Goal: Task Accomplishment & Management: Manage account settings

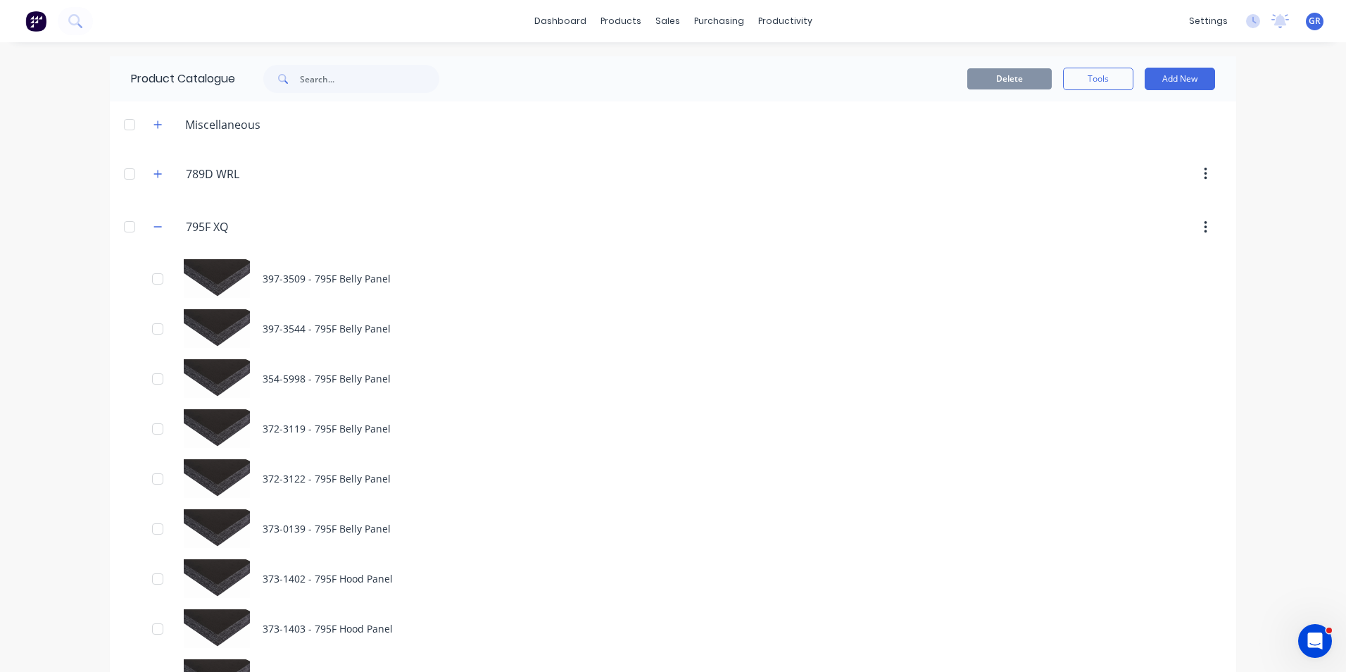
scroll to position [352, 0]
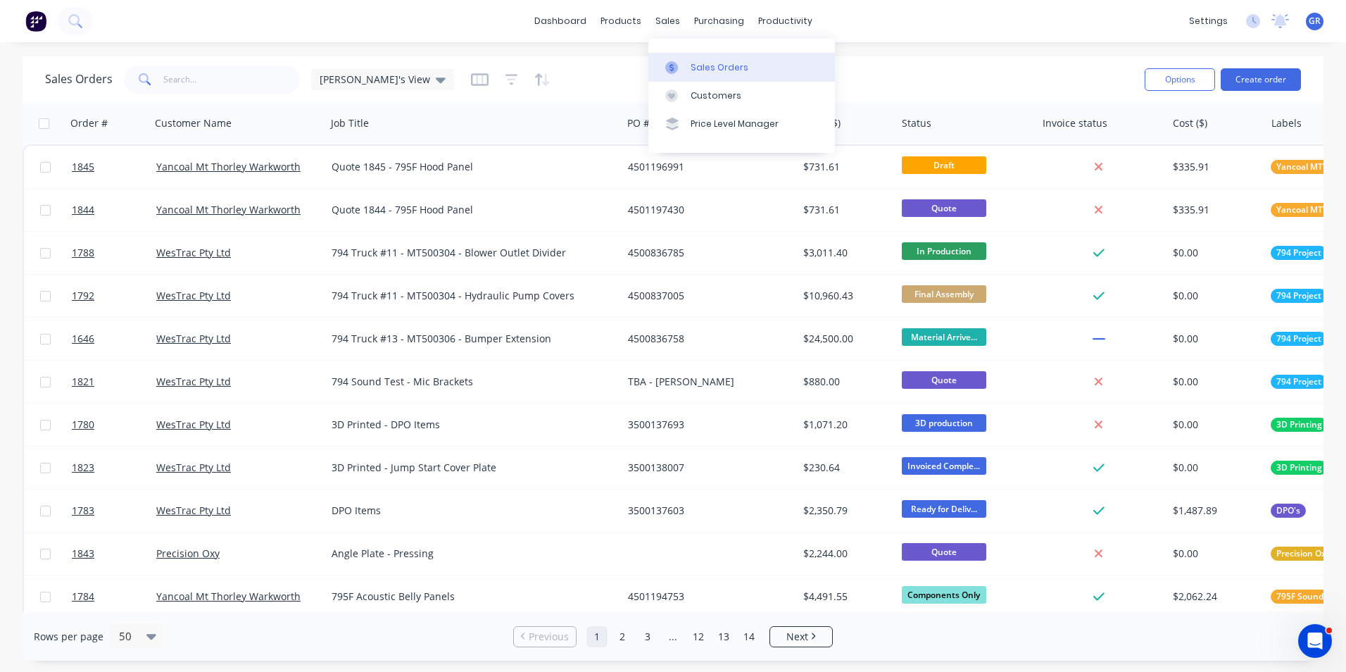
click at [710, 67] on div "Sales Orders" at bounding box center [720, 67] width 58 height 13
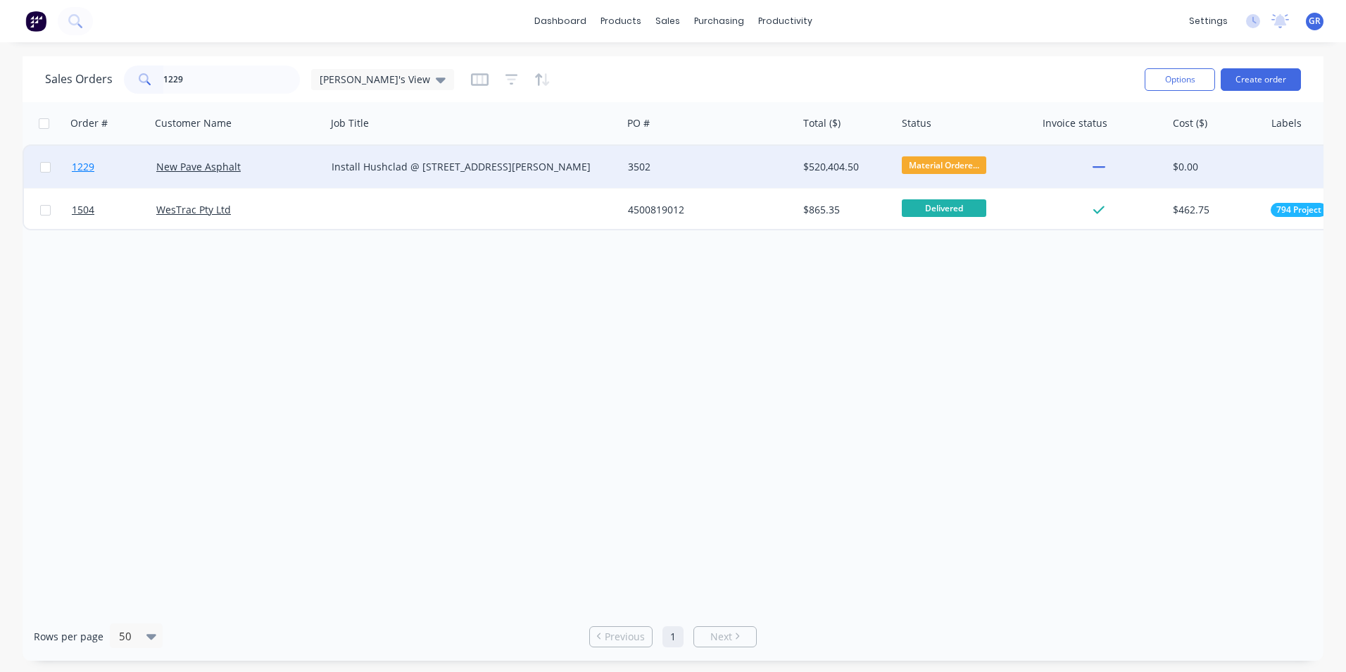
type input "1229"
click at [87, 168] on span "1229" at bounding box center [83, 167] width 23 height 14
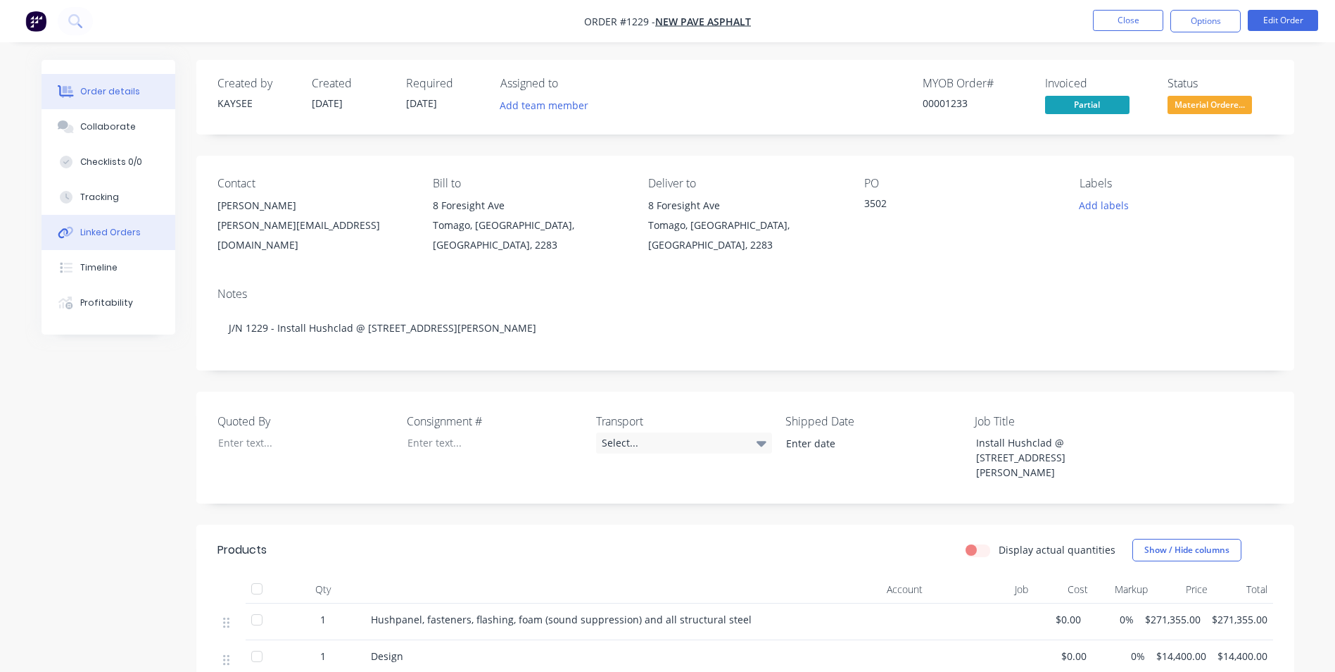
click at [106, 234] on div "Linked Orders" at bounding box center [110, 232] width 61 height 13
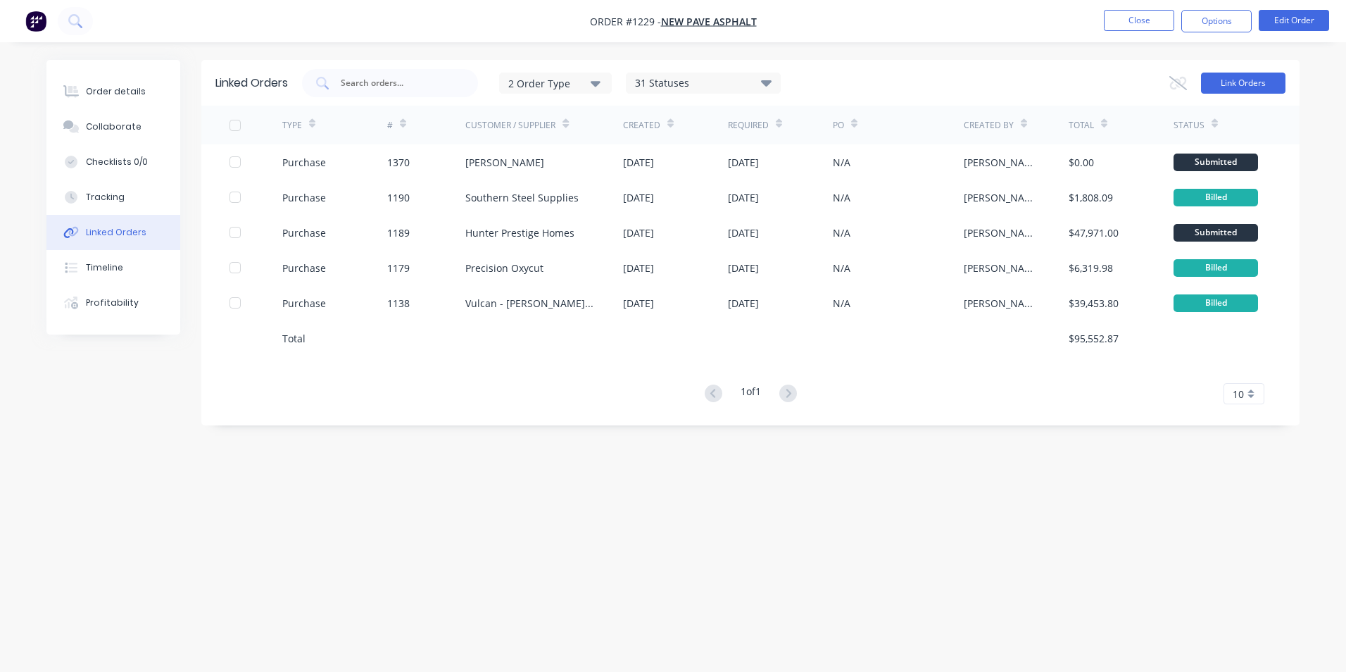
click at [1242, 82] on button "Link Orders" at bounding box center [1243, 83] width 84 height 21
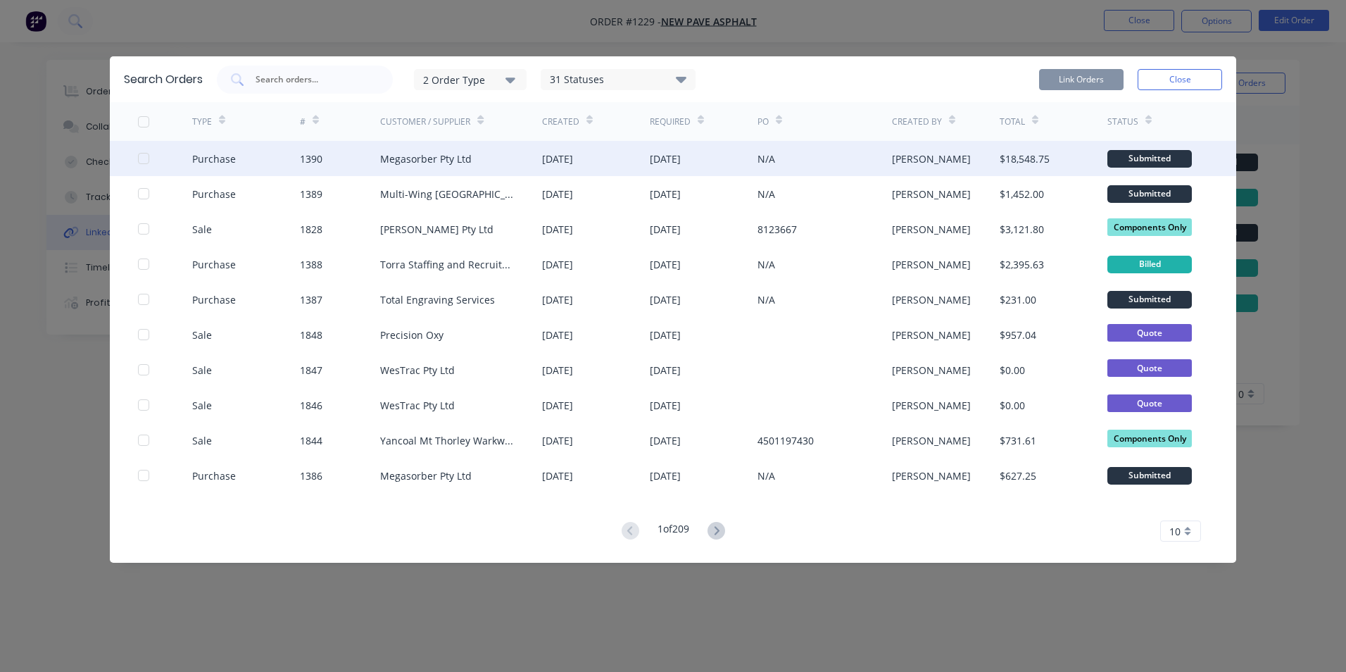
click at [143, 158] on div at bounding box center [144, 158] width 28 height 28
click at [1062, 77] on button "Link Orders" at bounding box center [1081, 79] width 84 height 21
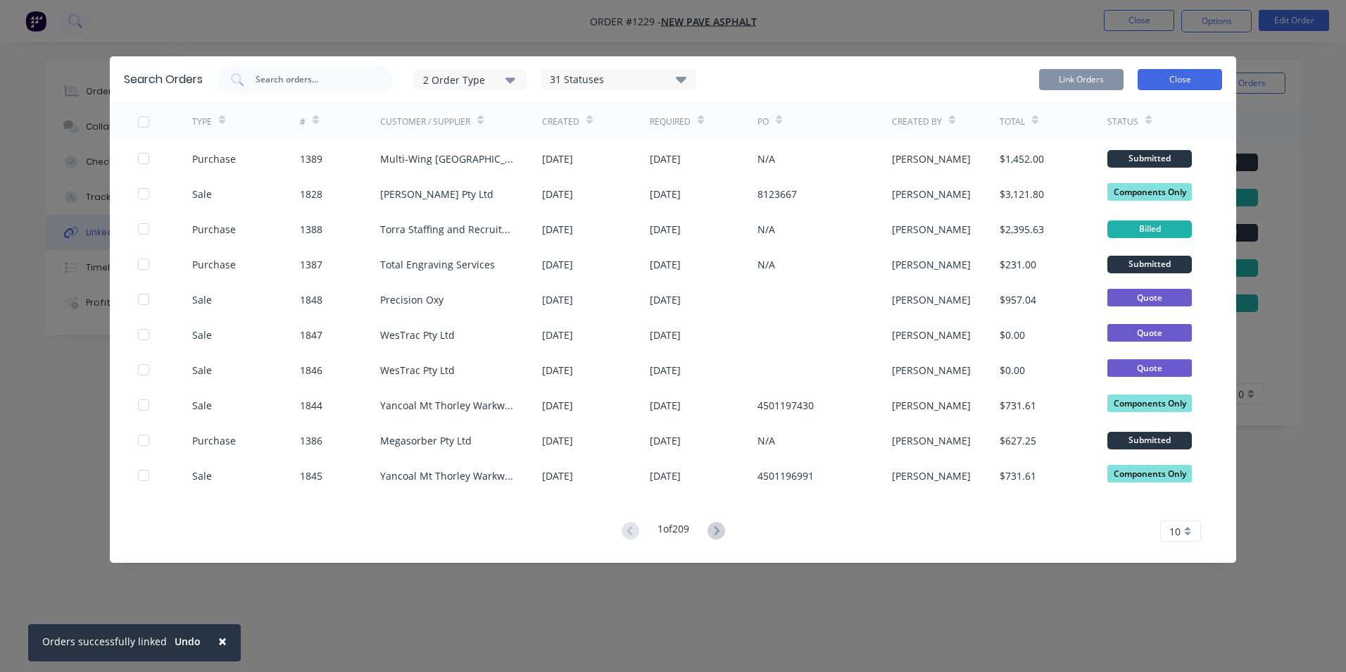
click at [1167, 74] on button "Close" at bounding box center [1180, 79] width 84 height 21
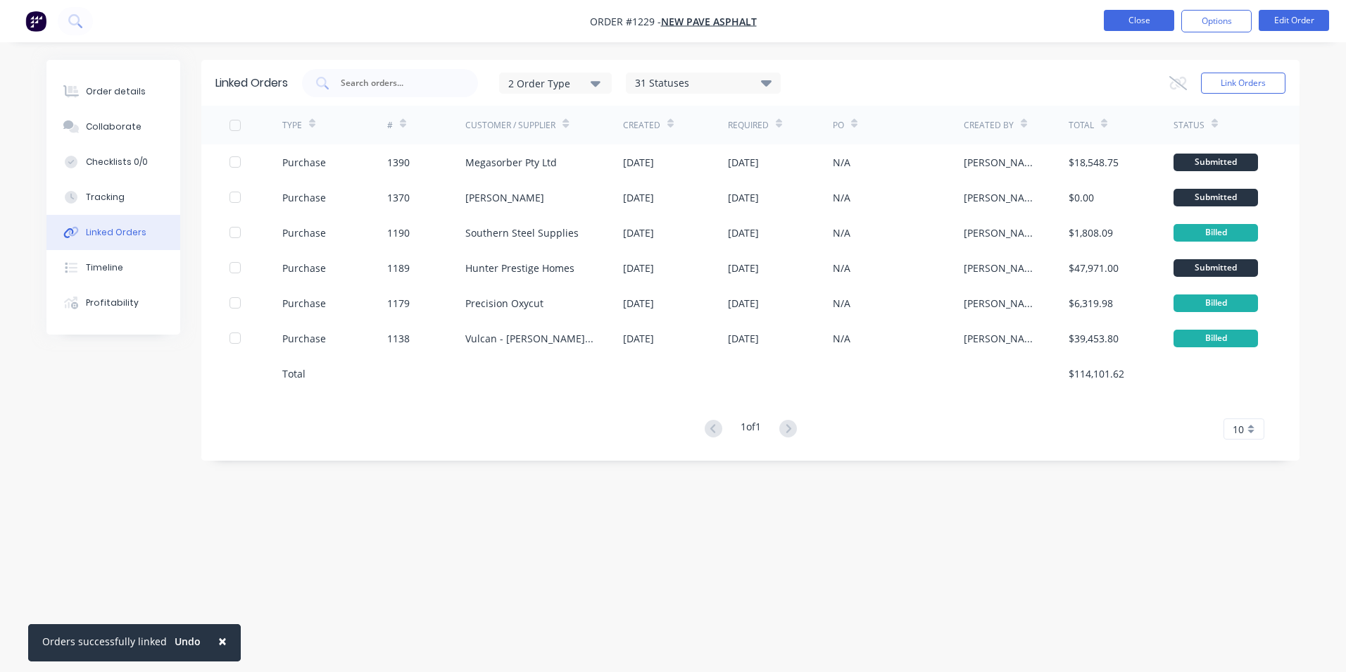
click at [1133, 22] on button "Close" at bounding box center [1139, 20] width 70 height 21
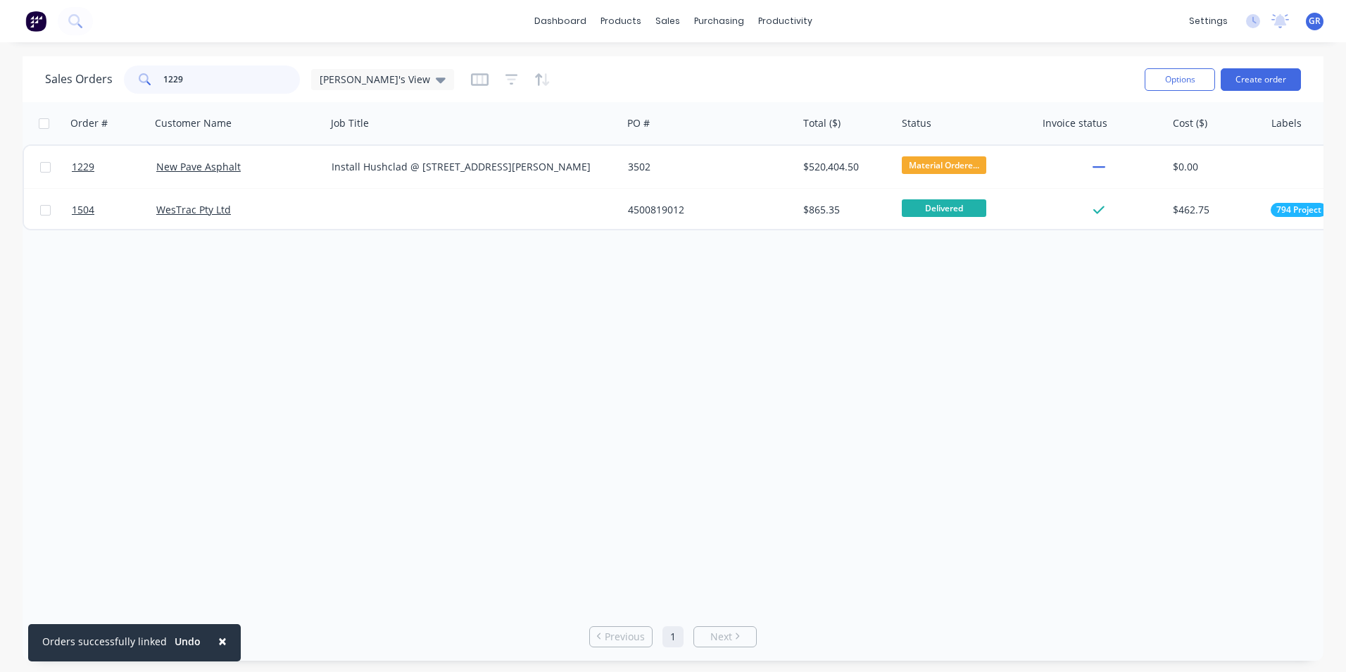
drag, startPoint x: 246, startPoint y: 79, endPoint x: 138, endPoint y: 73, distance: 107.8
click at [138, 73] on div "1229" at bounding box center [212, 79] width 176 height 28
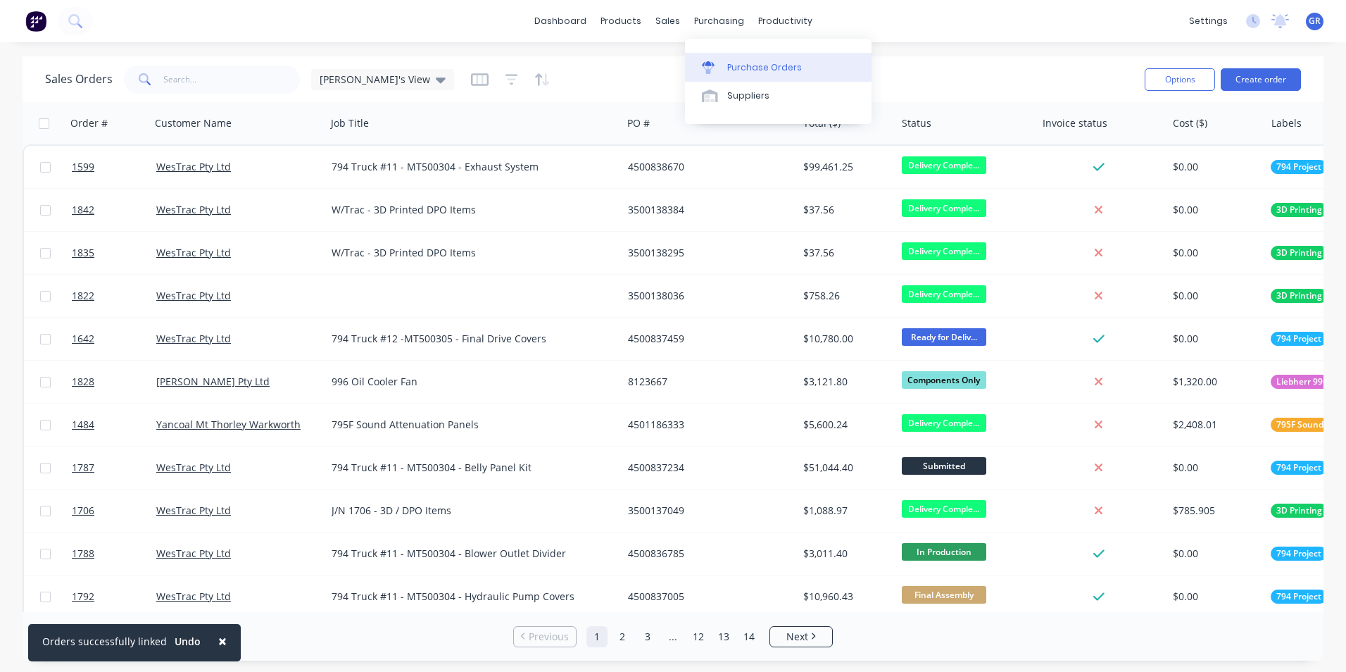
click at [755, 61] on div "Purchase Orders" at bounding box center [764, 67] width 75 height 13
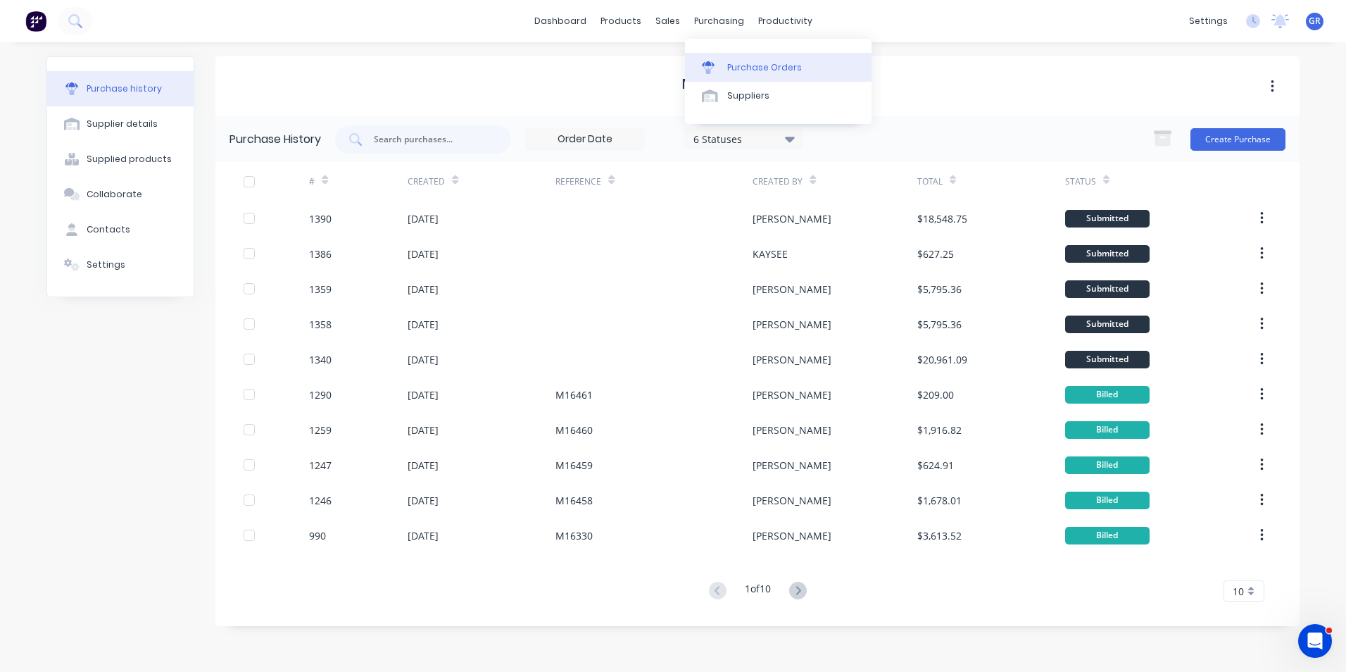
click at [739, 66] on div "Purchase Orders" at bounding box center [764, 67] width 75 height 13
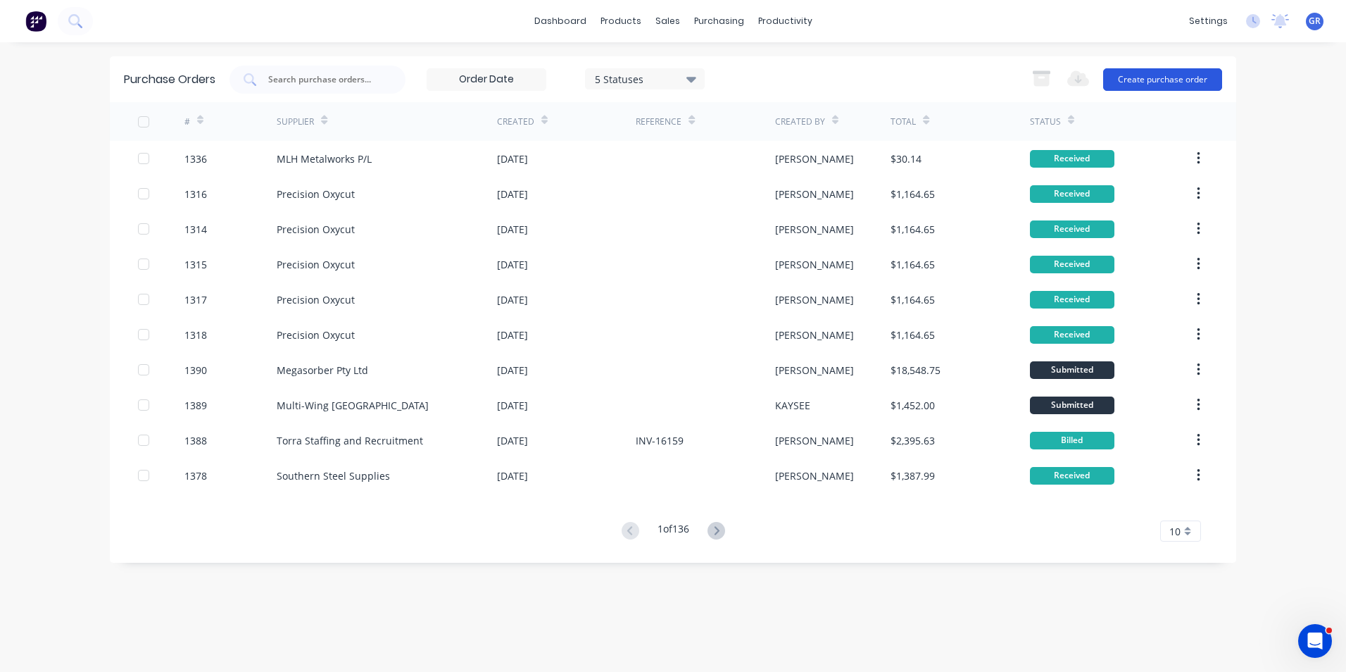
click at [1120, 80] on button "Create purchase order" at bounding box center [1162, 79] width 119 height 23
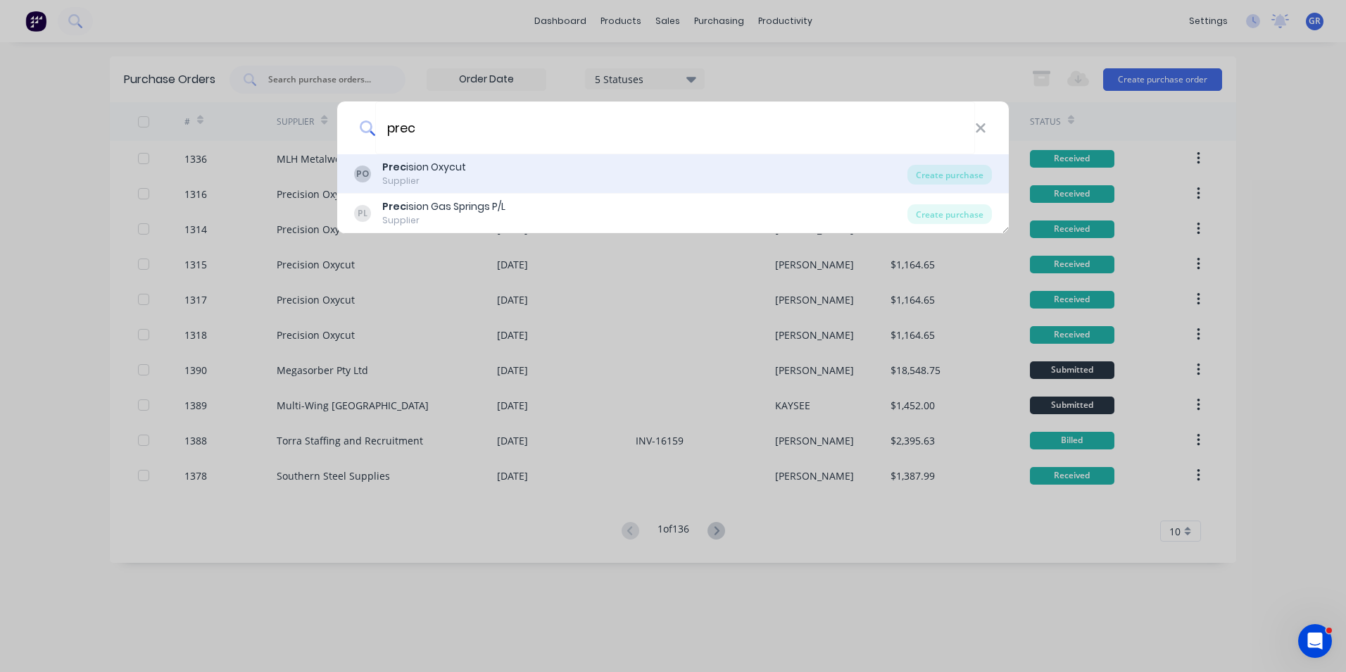
type input "prec"
click at [450, 164] on div "Prec ision Oxycut" at bounding box center [424, 167] width 84 height 15
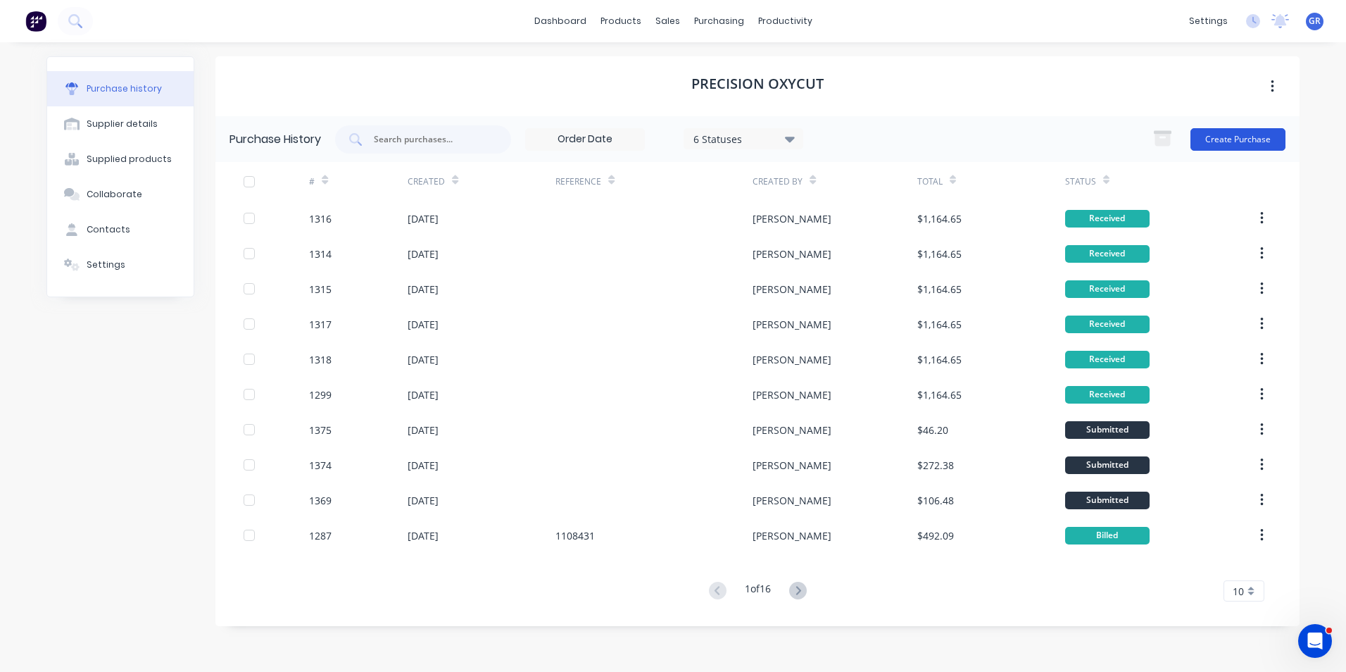
click at [1224, 132] on button "Create Purchase" at bounding box center [1237, 139] width 95 height 23
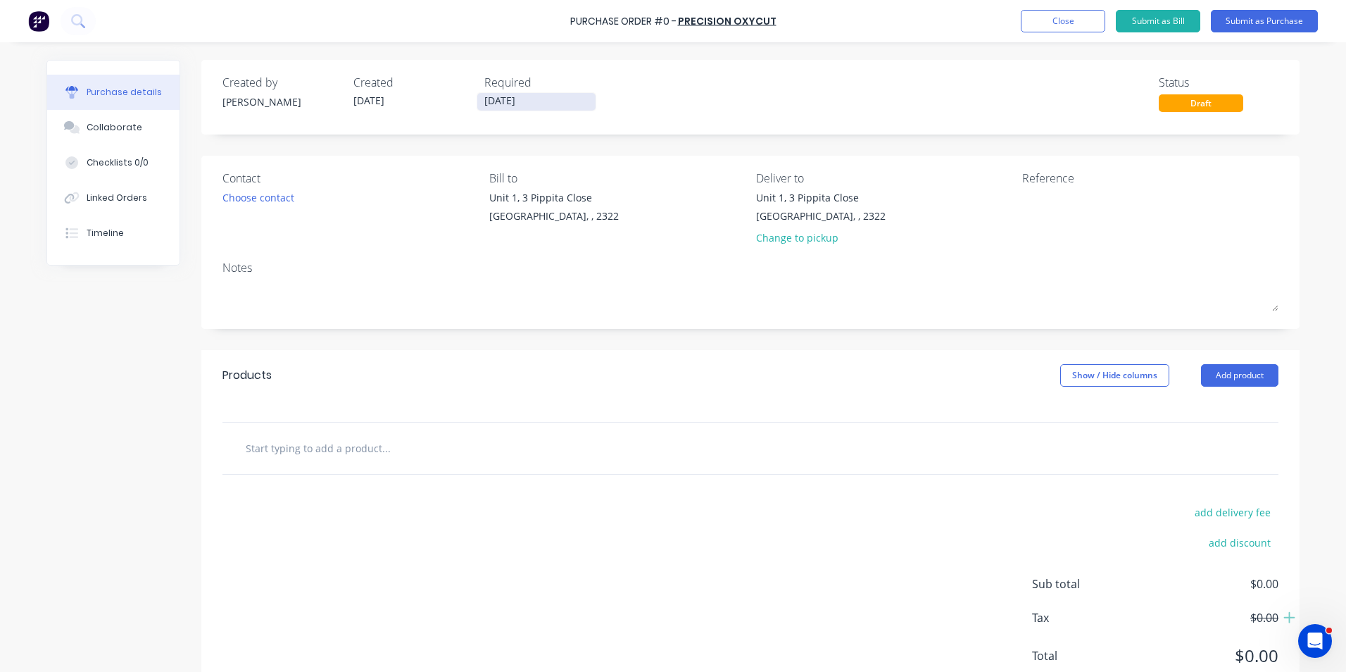
click at [498, 99] on input "[DATE]" at bounding box center [536, 102] width 118 height 18
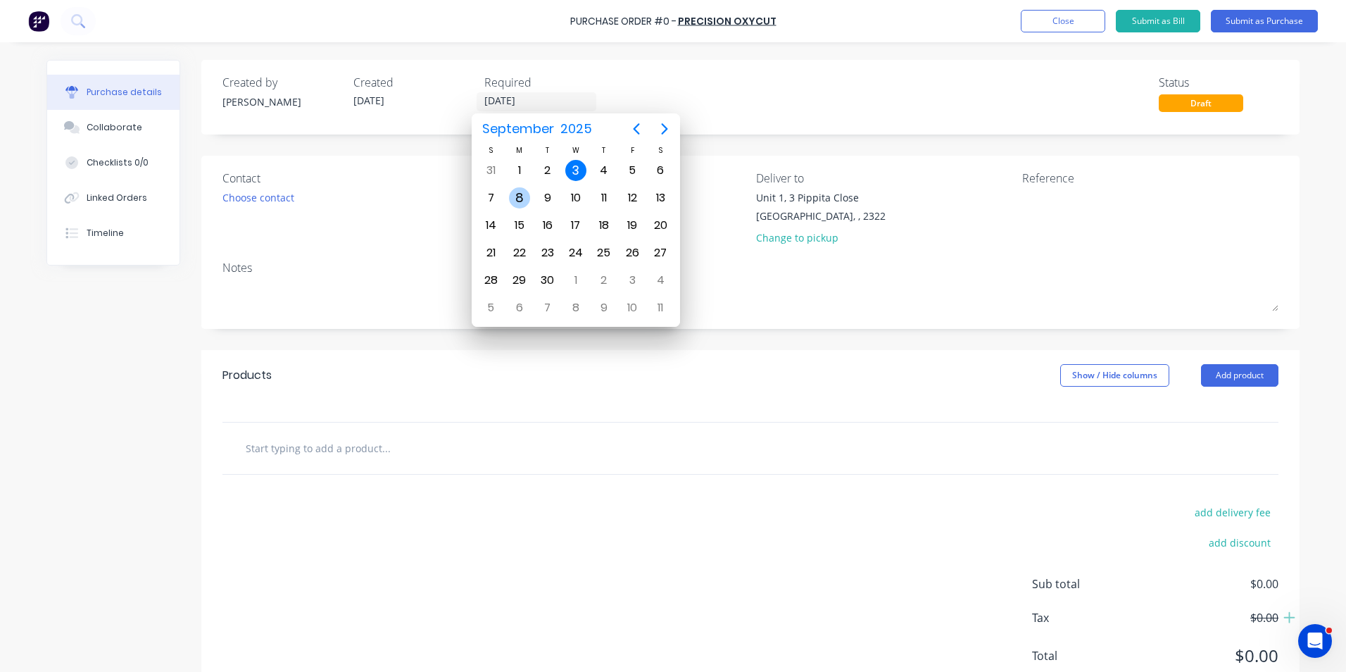
click at [520, 194] on div "8" at bounding box center [519, 197] width 21 height 21
type input "08/09/25"
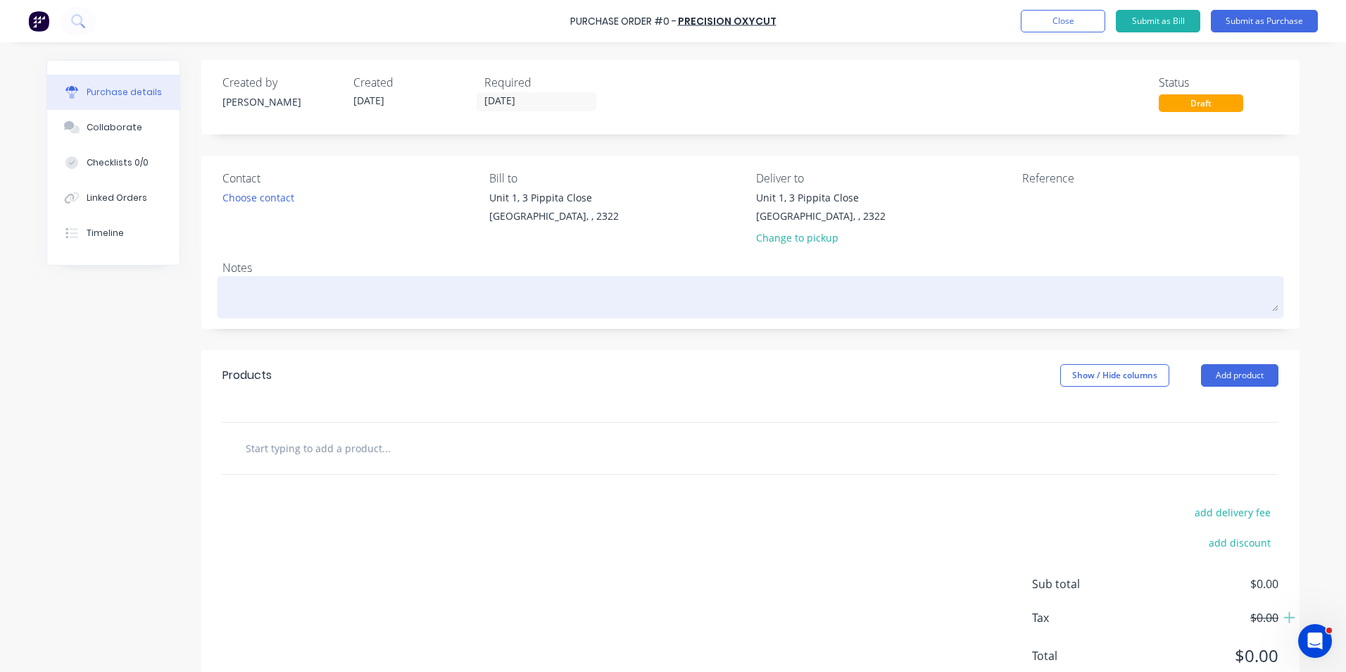
click at [275, 293] on textarea at bounding box center [750, 295] width 1056 height 32
type textarea "x"
type textarea "J"
type textarea "x"
type textarea "JN"
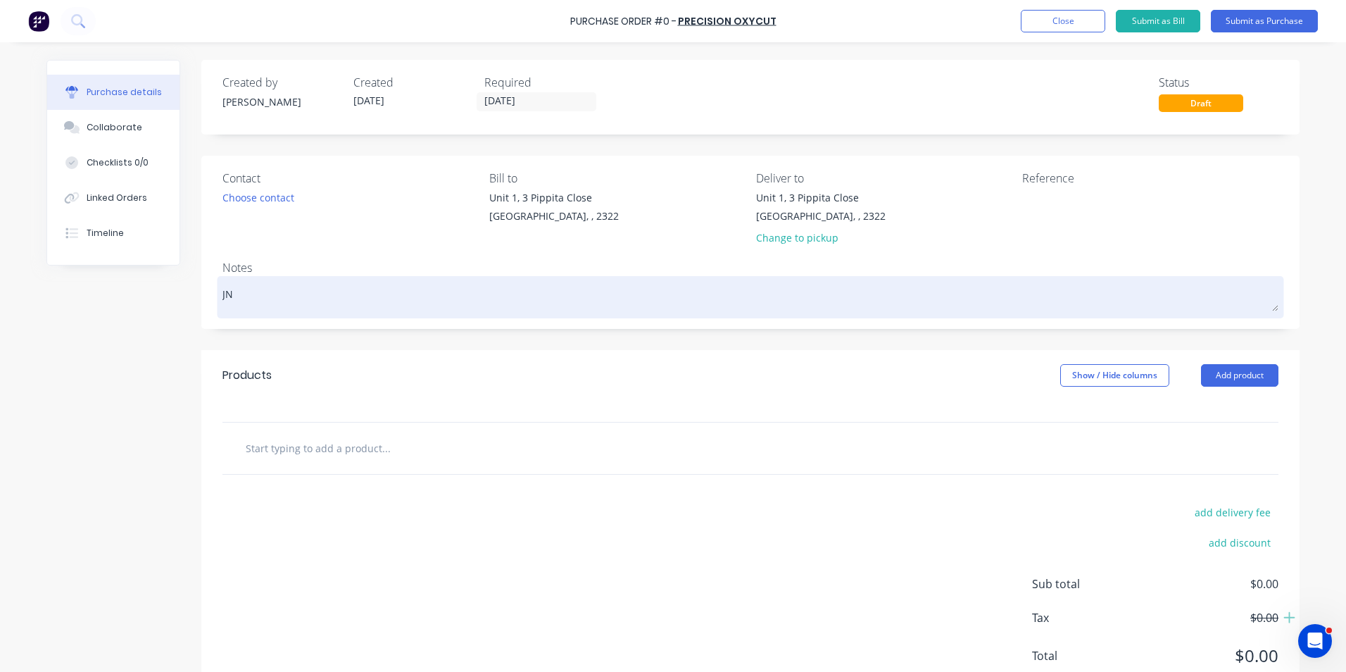
type textarea "x"
type textarea "JN1"
type textarea "x"
type textarea "JN17"
type textarea "x"
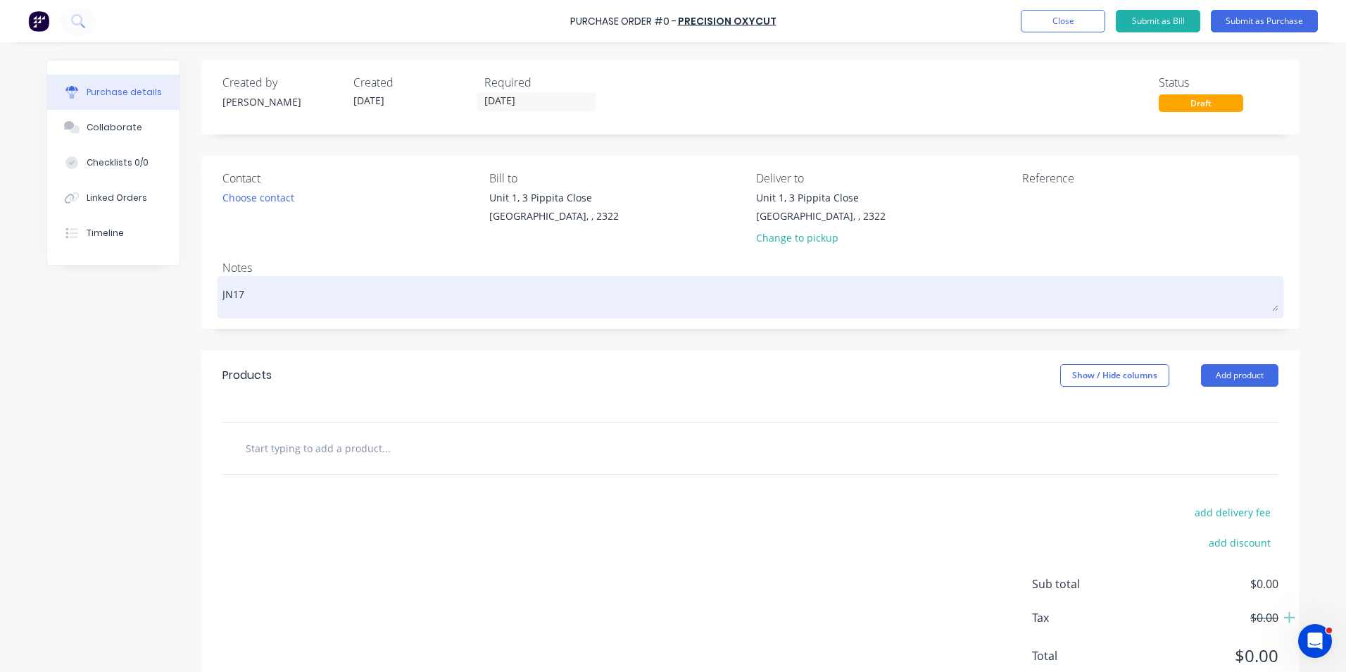
type textarea "JN170"
type textarea "x"
type textarea "JN1709"
type textarea "x"
type textarea "JN1709"
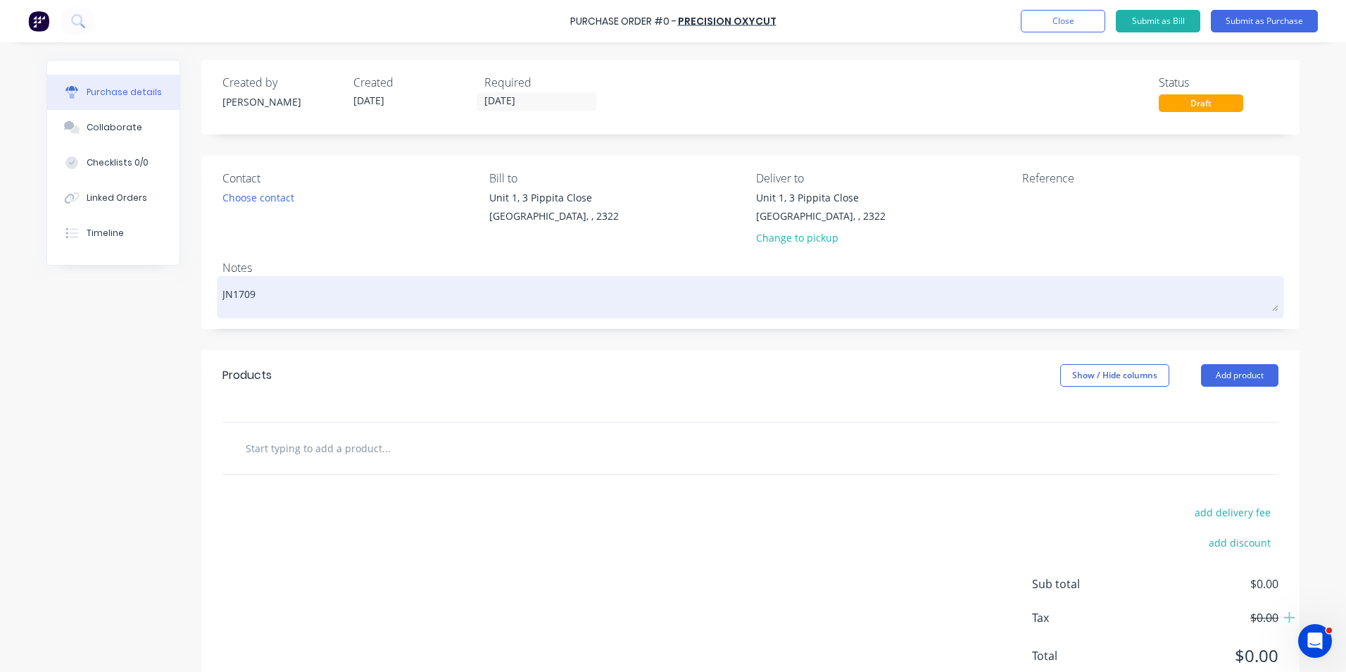
type textarea "x"
type textarea "JN1709 -"
type textarea "x"
type textarea "JN1709 -"
type textarea "x"
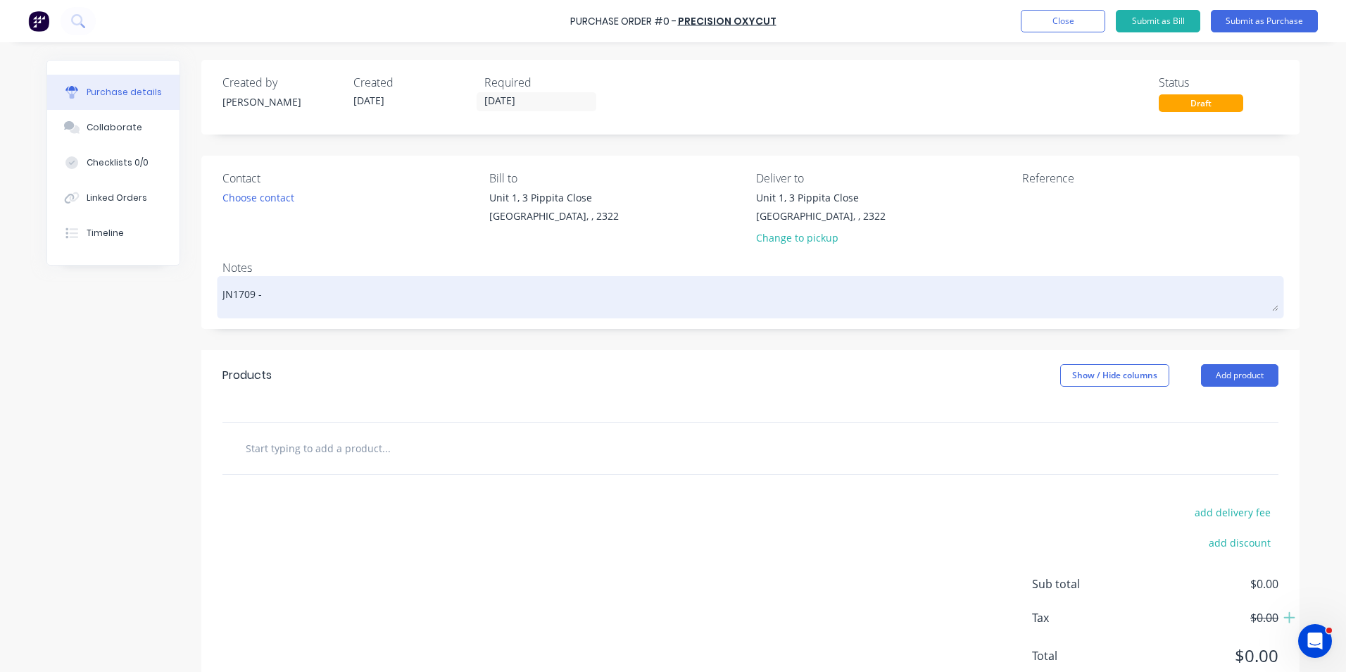
type textarea "JN1709 - D"
type textarea "x"
type textarea "JN1709 - D1"
type textarea "x"
type textarea "JN1709 - D11"
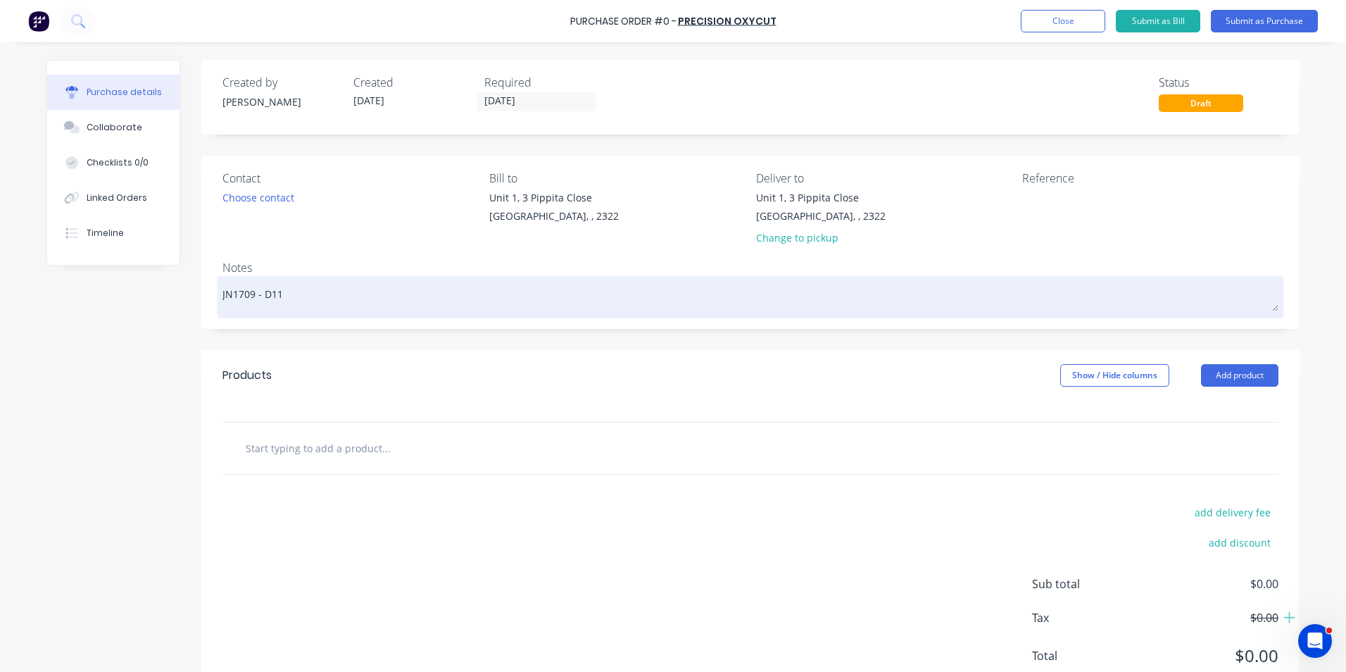
type textarea "x"
type textarea "JN1709 - D11"
type textarea "x"
type textarea "JN1709 - D11 K"
type textarea "x"
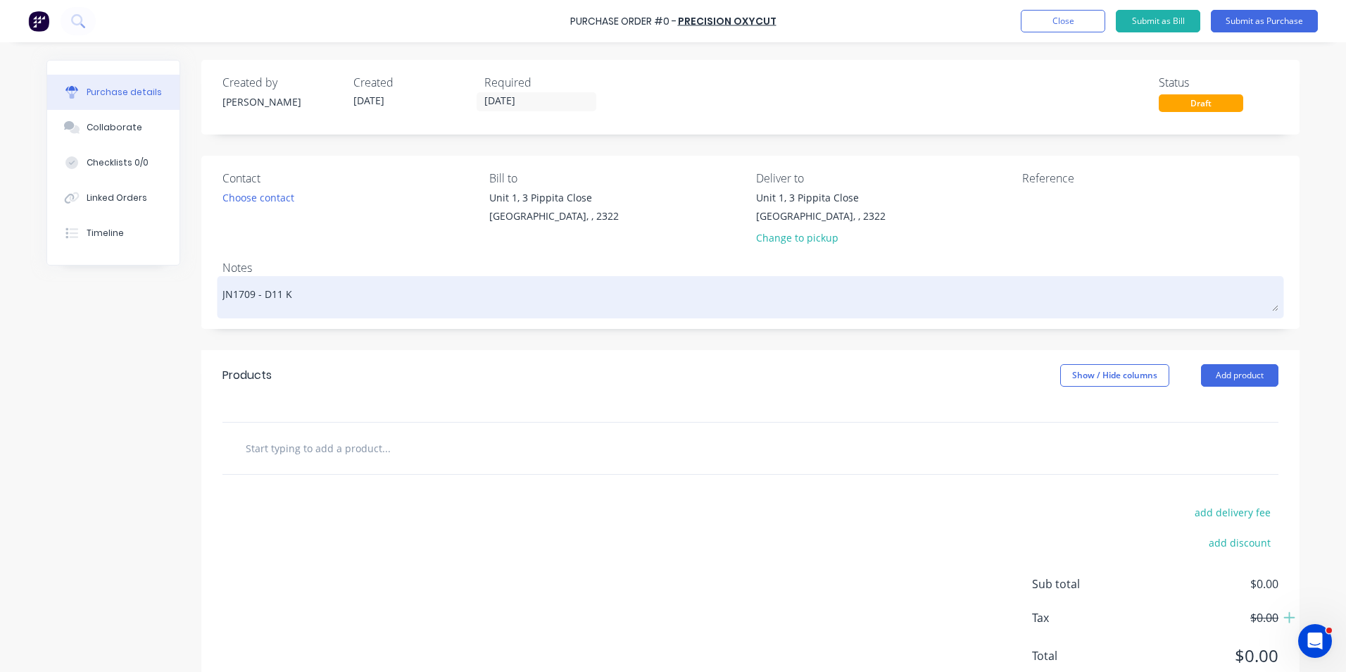
type textarea "JN1709 - D11 KS"
type textarea "x"
type textarea "JN1709 - D11 KSN"
type textarea "x"
type textarea "JN1709 - D11 KSN"
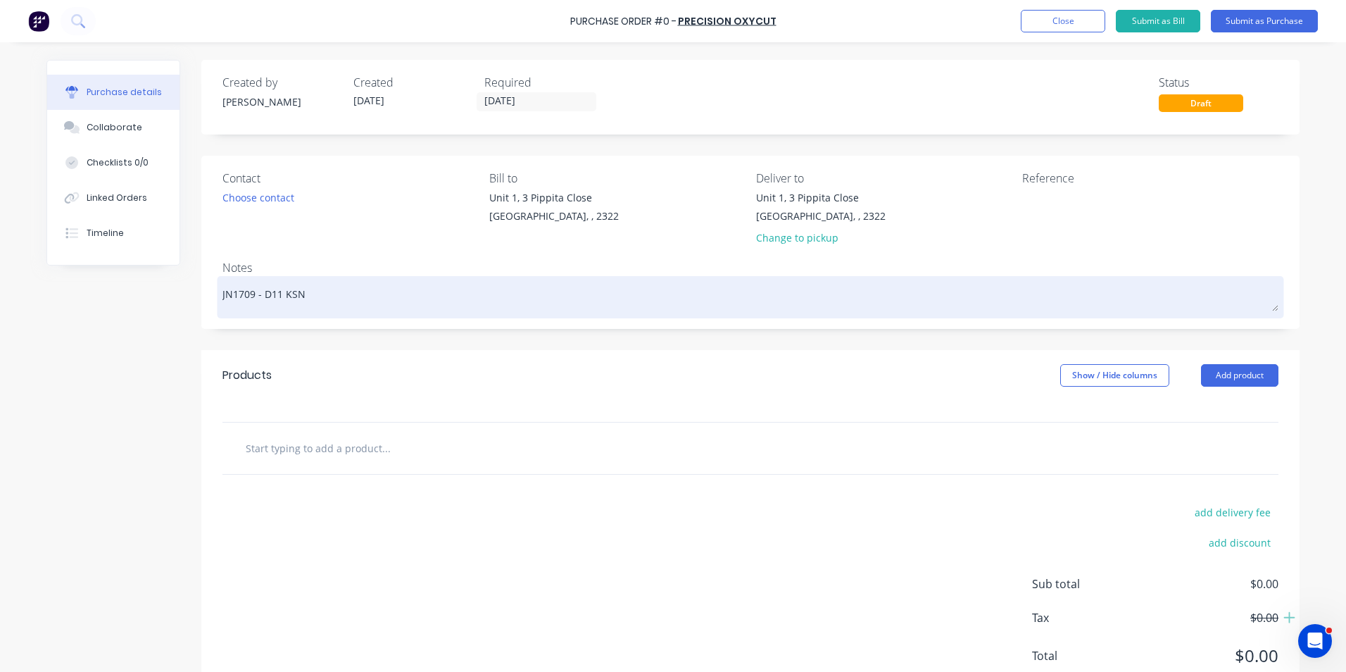
type textarea "x"
type textarea "JN1709 - D11 KSN T"
type textarea "x"
type textarea "JN1709 - D11 KSN Tr"
type textarea "x"
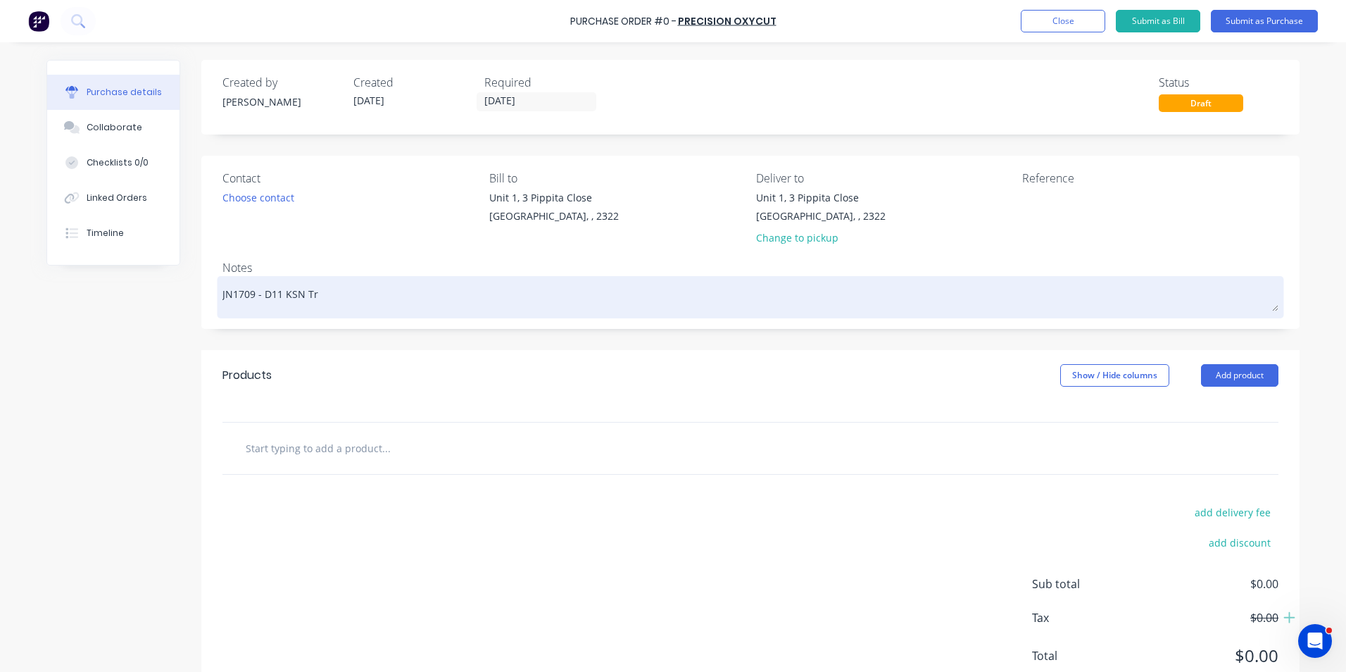
type textarea "JN1709 - D11 KSN Tra"
type textarea "x"
type textarea "JN1709 - D11 KSN Tran"
type textarea "x"
type textarea "JN1709 - D11 KSN Trans"
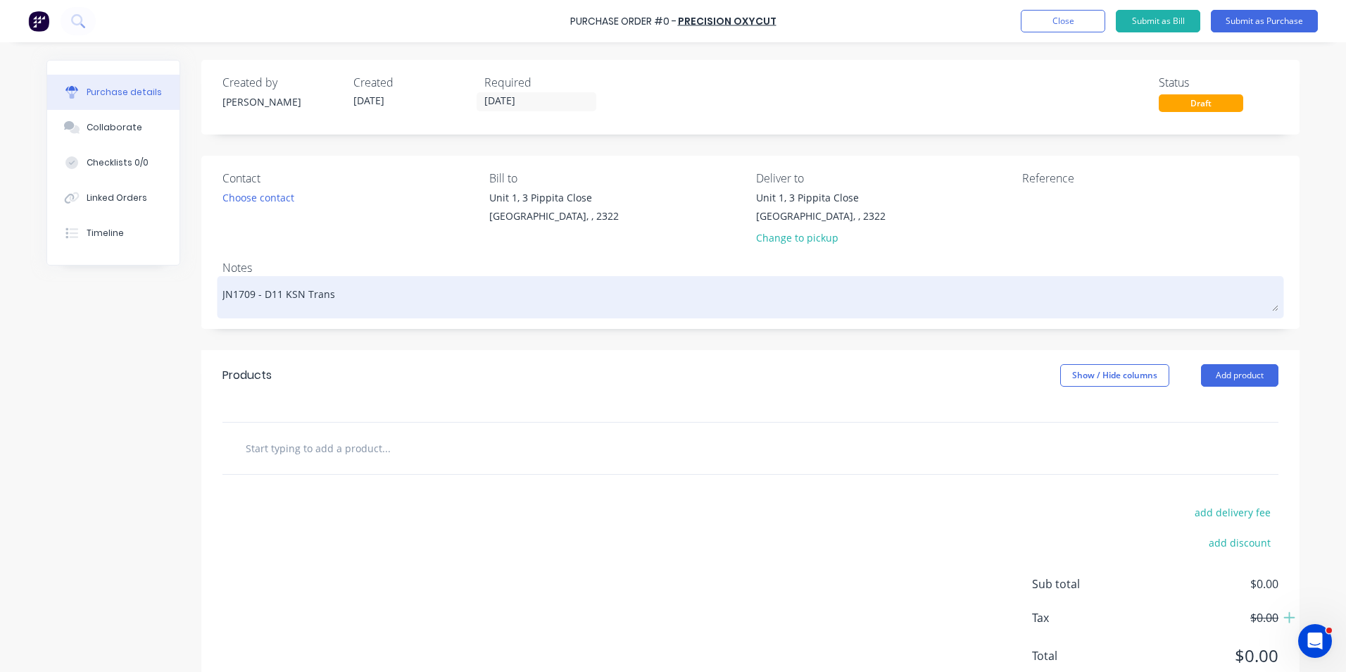
type textarea "x"
type textarea "JN1709 - D11 KSN Transm"
type textarea "x"
type textarea "JN1709 - D11 KSN Transmi"
type textarea "x"
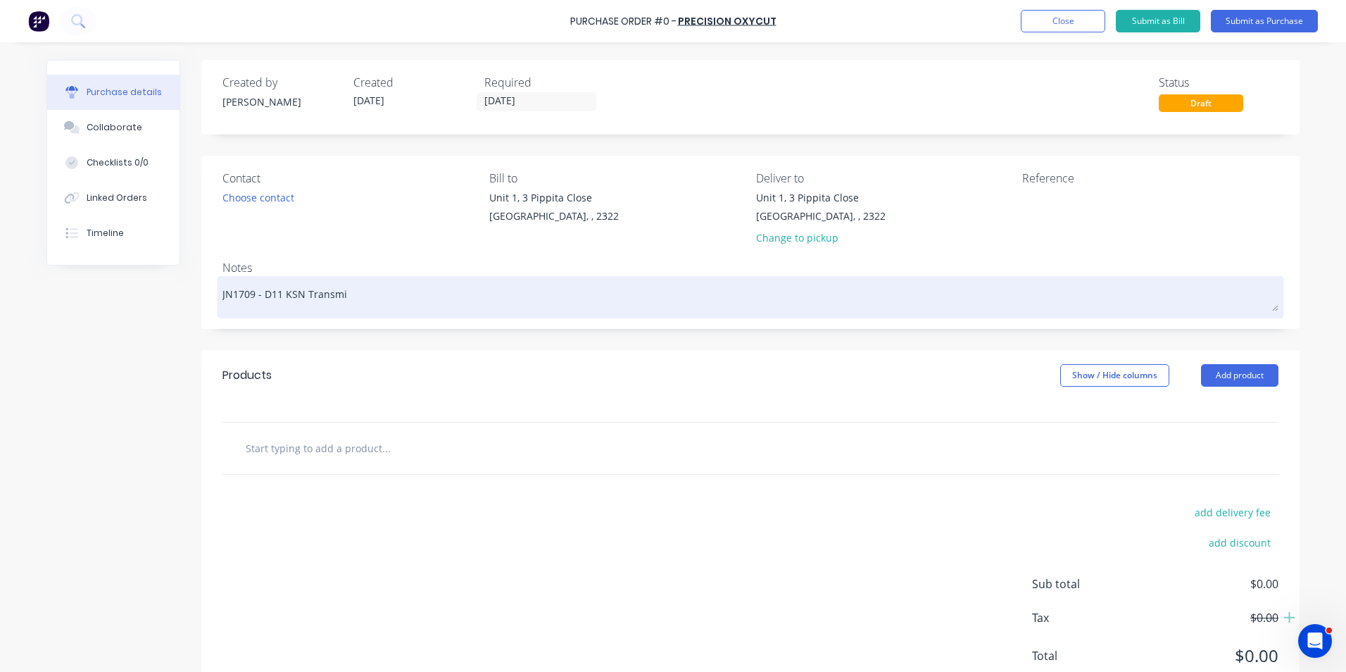
type textarea "JN1709 - D11 KSN Transmis"
type textarea "x"
type textarea "JN1709 - D11 KSN Transmiss"
type textarea "x"
type textarea "JN1709 - D11 KSN Transmissi"
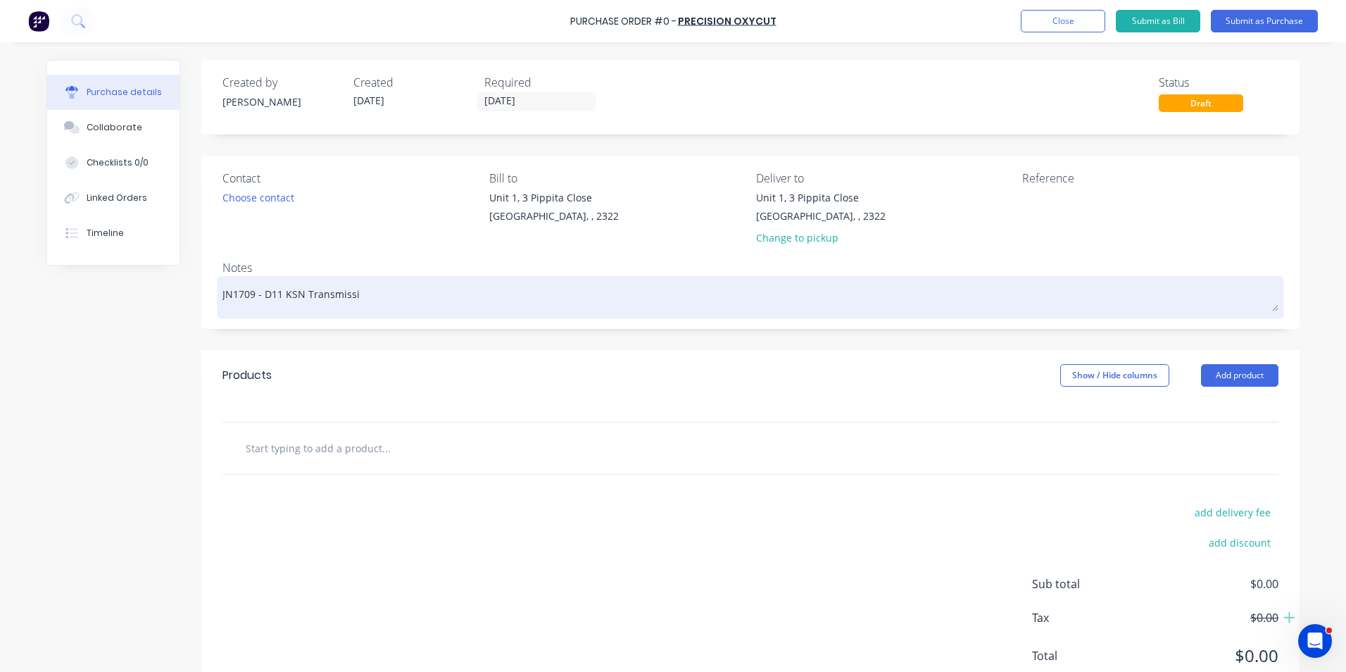
type textarea "x"
type textarea "JN1709 - D11 KSN Transmissio"
type textarea "x"
type textarea "JN1709 - D11 KSN Transmission"
type textarea "x"
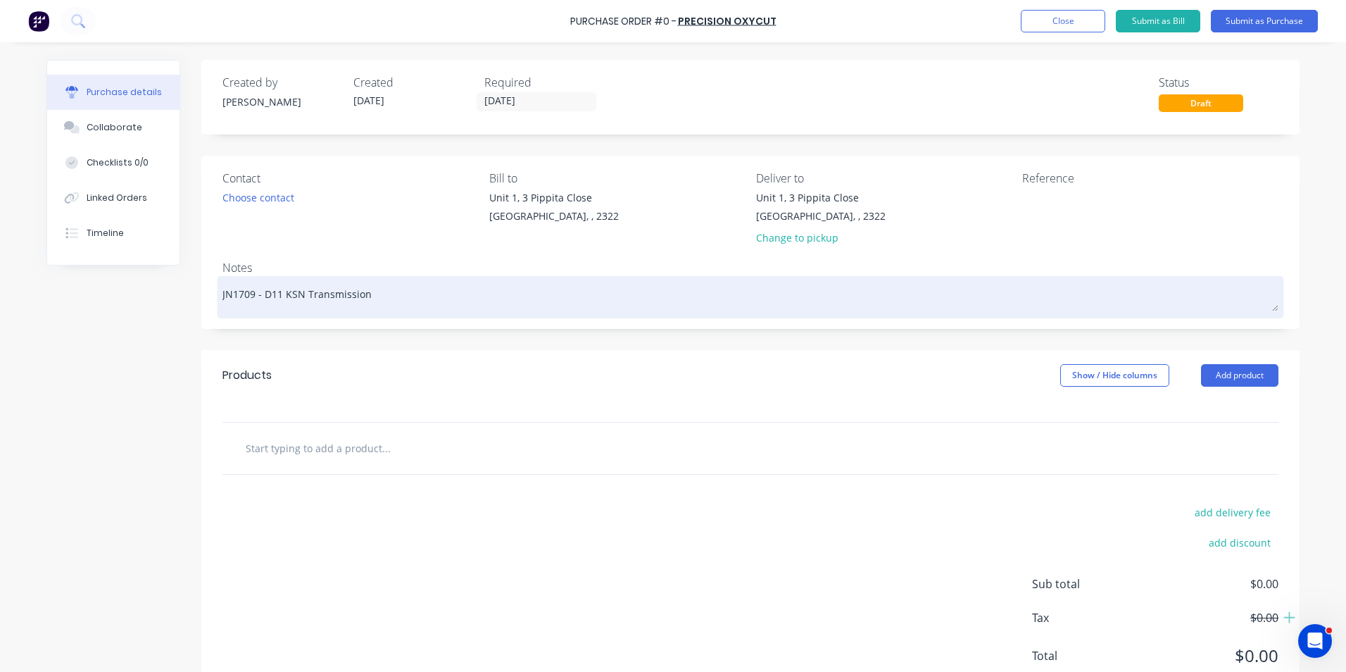
type textarea "JN1709 - D11 KSN Transmission"
type textarea "x"
type textarea "JN1709 - D11 KSN Transmission S"
type textarea "x"
type textarea "JN1709 - D11 KSN Transmission St"
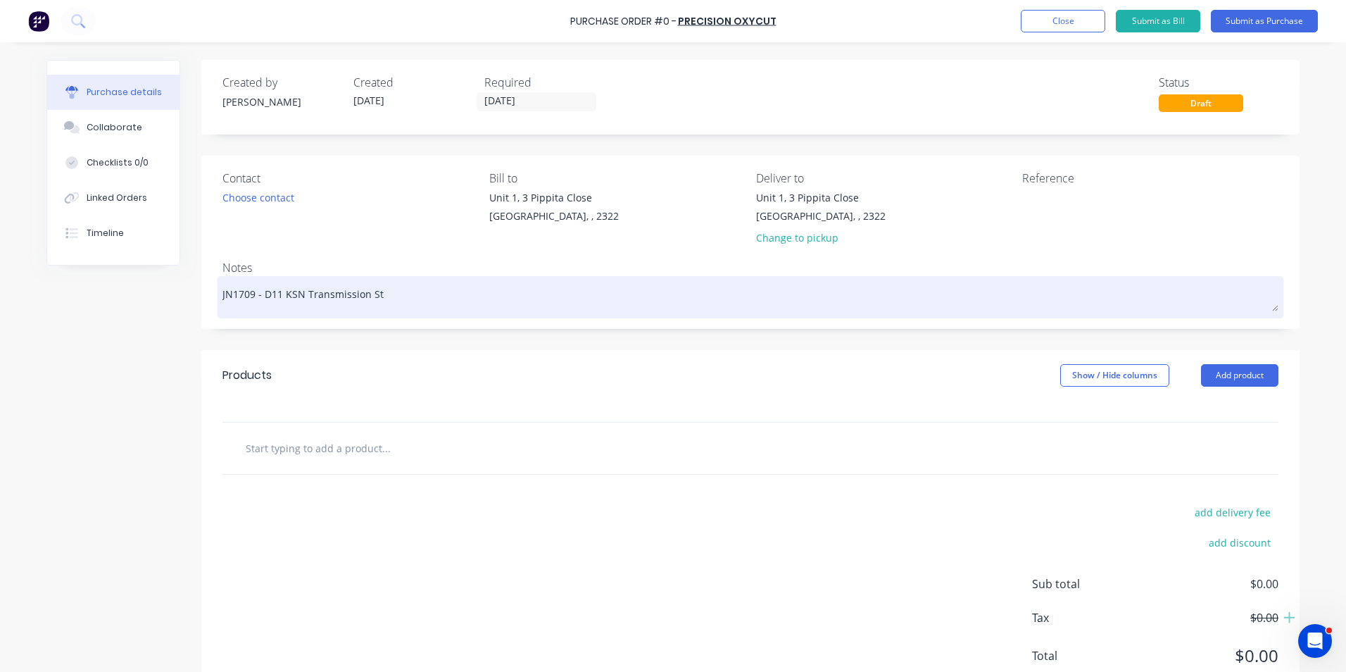
type textarea "x"
type textarea "JN1709 - D11 KSN Transmission Sta"
type textarea "x"
type textarea "JN1709 - D11 KSN Transmission Stan"
type textarea "x"
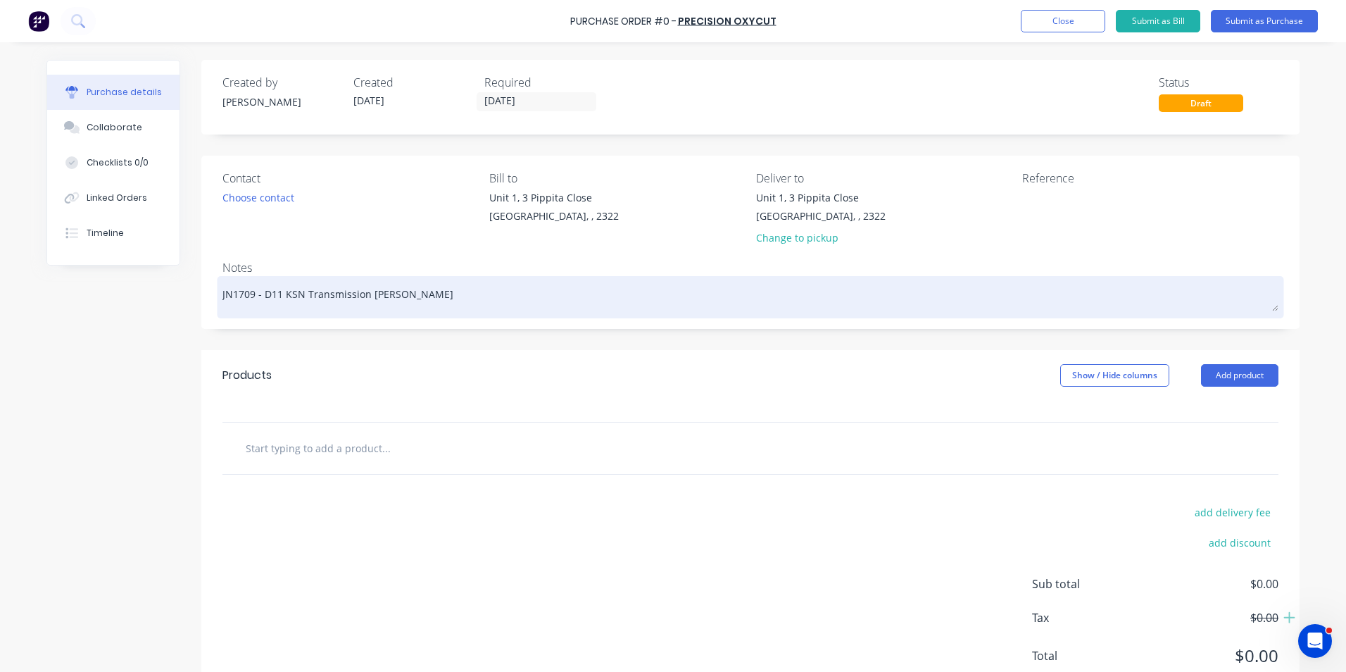
type textarea "JN1709 - D11 KSN Transmission Stand"
type textarea "x"
type textarea "JN1709 - D11 KSN Transmission Stand"
type textarea "x"
type textarea "JN1709 - D11 KSN Transmission Stand -"
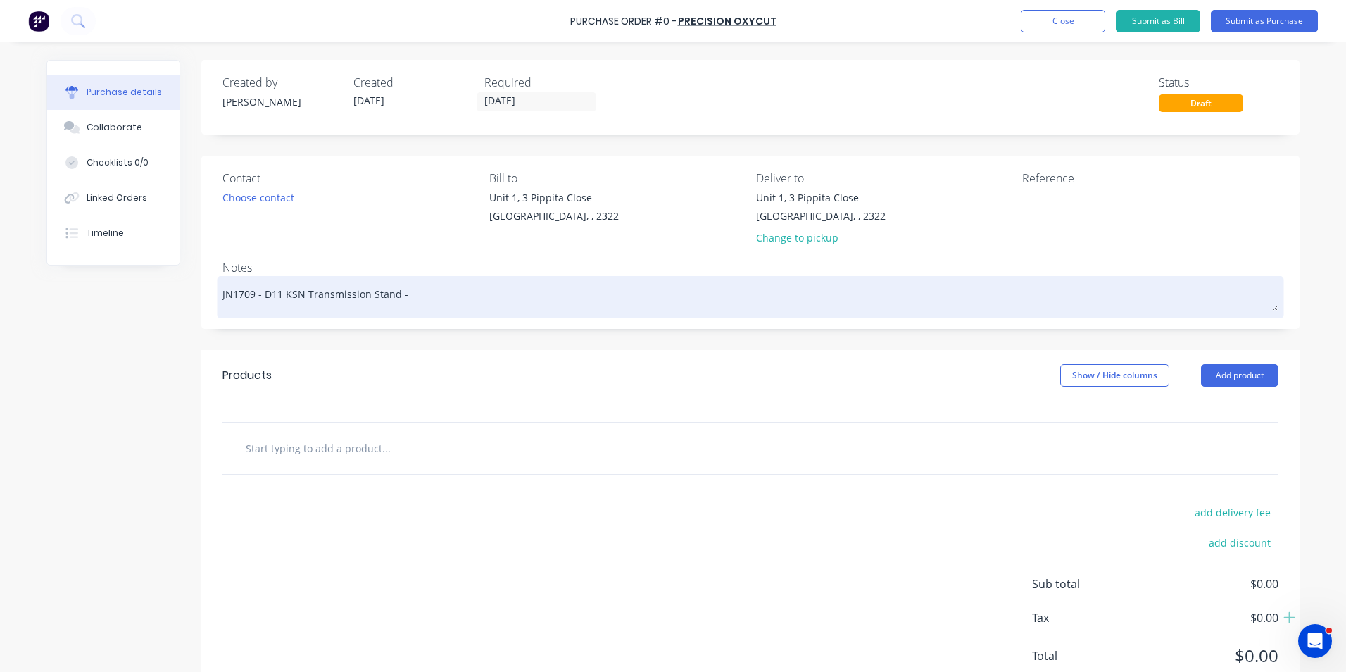
type textarea "x"
type textarea "JN1709 - D11 KSN Transmission Stand -"
type textarea "x"
type textarea "JN1709 - D11 KSN Transmission Stand - P"
type textarea "x"
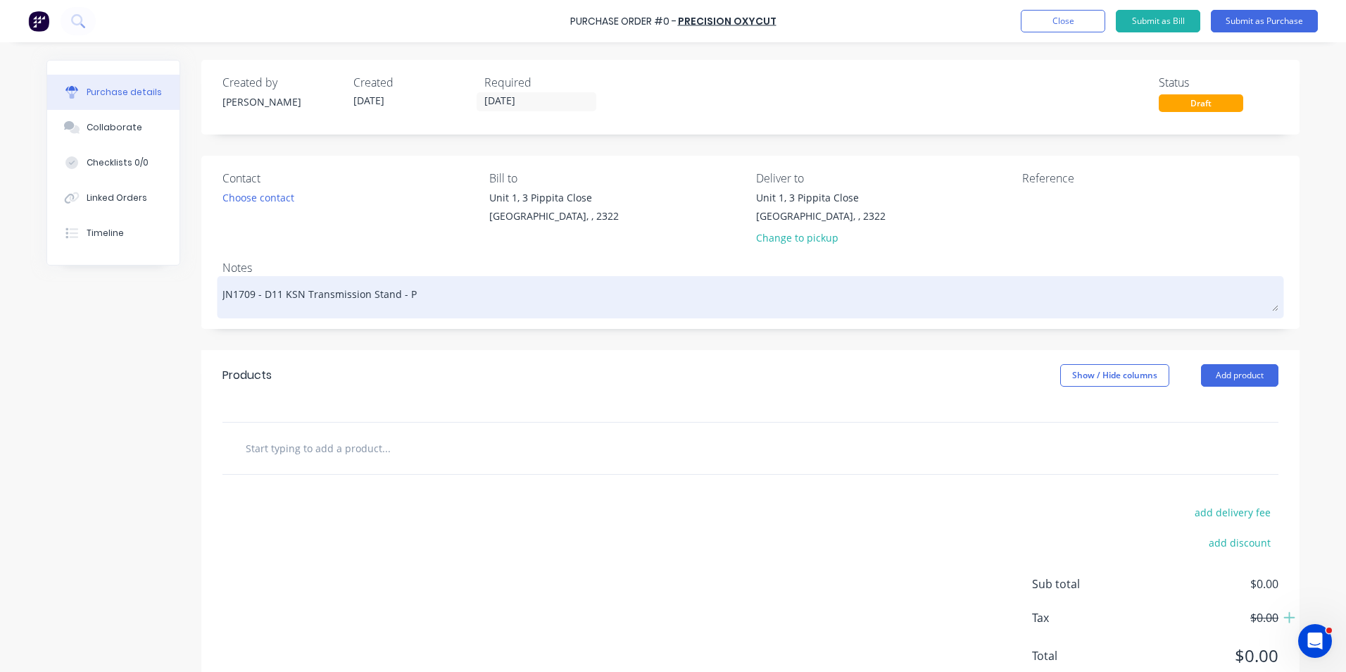
type textarea "JN1709 - D11 KSN Transmission Stand - Pl"
type textarea "x"
type textarea "JN1709 - D11 KSN Transmission Stand - Pla"
type textarea "x"
type textarea "JN1709 - D11 KSN Transmission Stand - Plat"
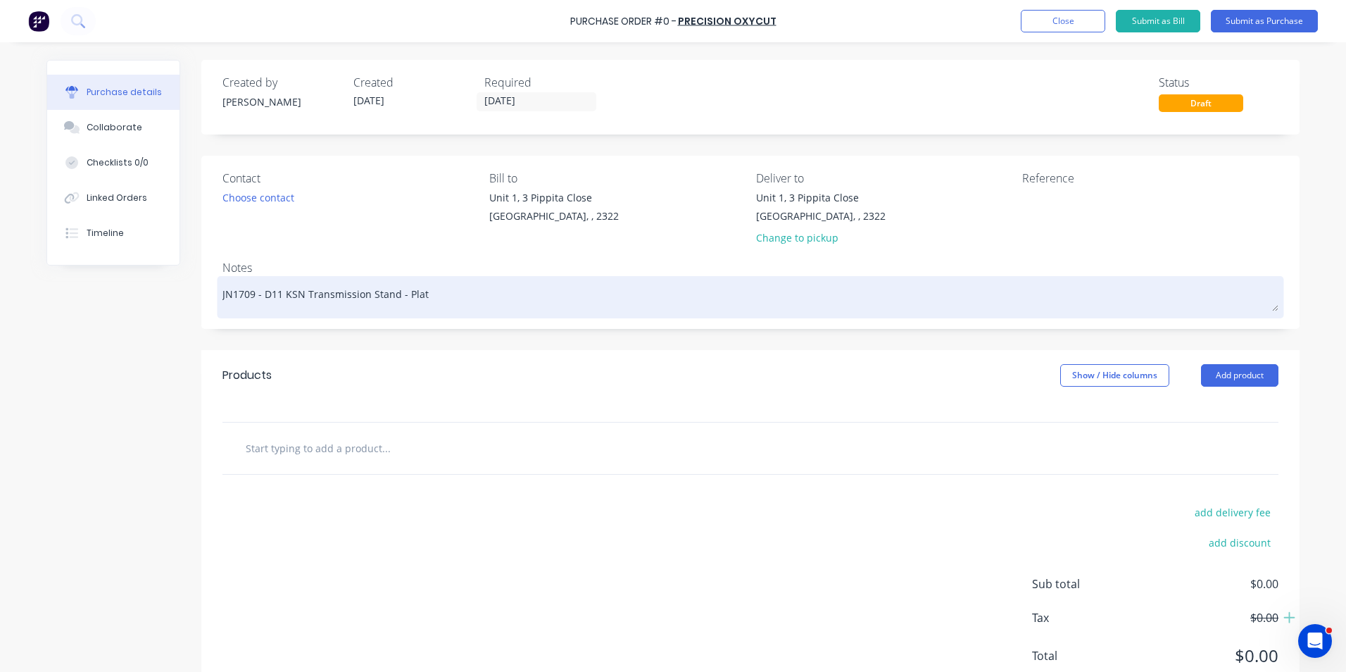
type textarea "x"
type textarea "JN1709 - D11 KSN Transmission Stand - Plate"
drag, startPoint x: 420, startPoint y: 294, endPoint x: 261, endPoint y: 291, distance: 159.1
click at [257, 291] on textarea "JN1709 - D11 KSN Transmission Stand - Plate" at bounding box center [750, 295] width 1056 height 32
type textarea "x"
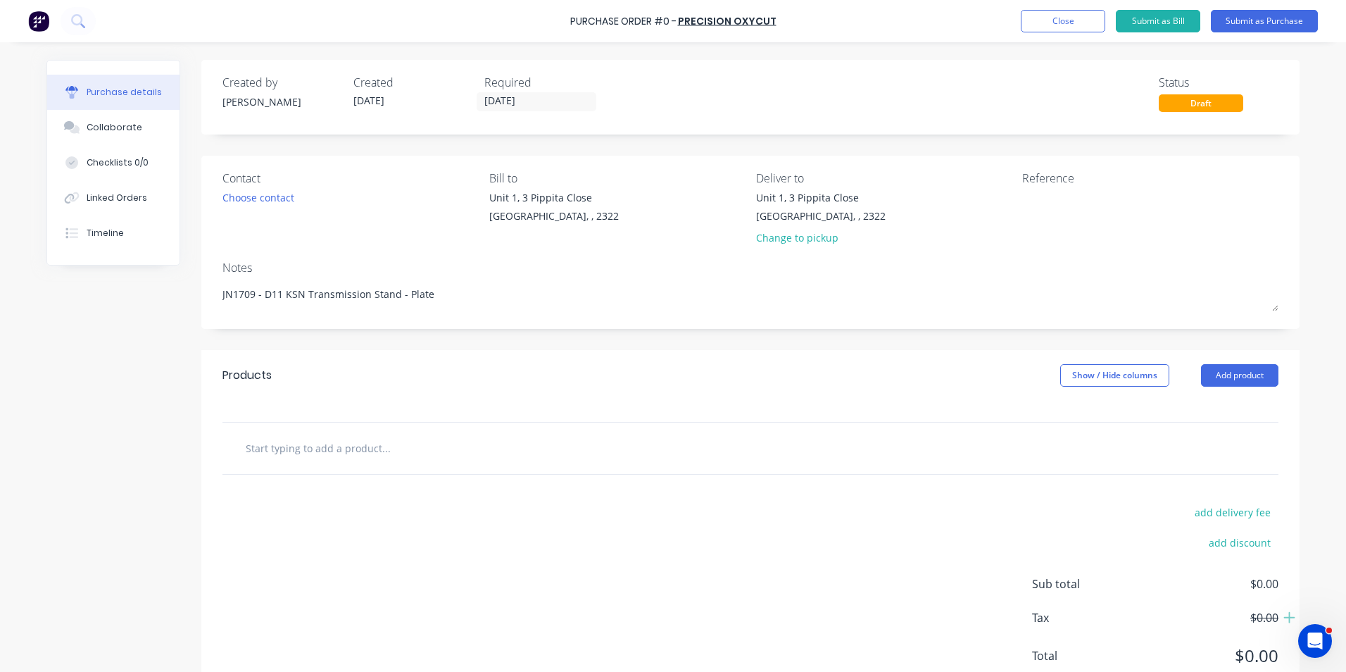
type textarea "JN1709 - D11 KSN Transmission Stand - Plate"
type textarea "x"
type textarea "JN1709 - D11 KSN Transmission Stand - Plate"
click at [287, 448] on input "text" at bounding box center [386, 448] width 282 height 28
type textarea "x"
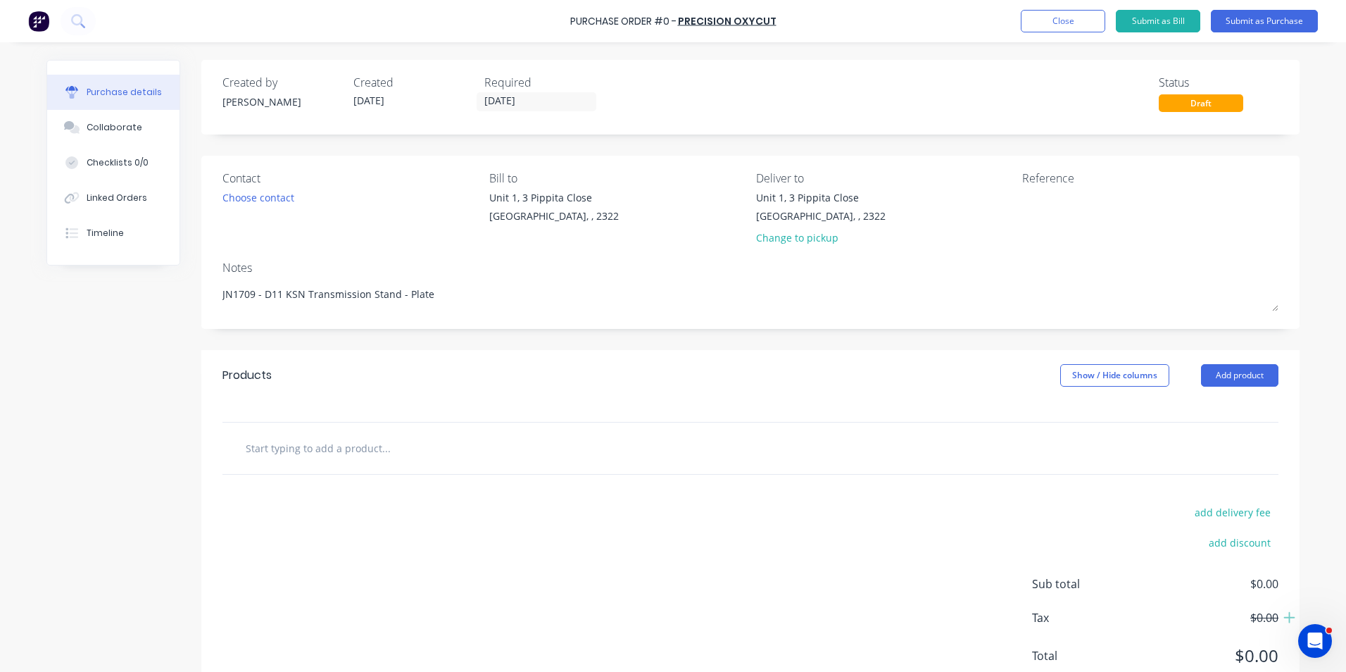
type input "S"
type textarea "x"
type input "Su"
type textarea "x"
type input "Sup"
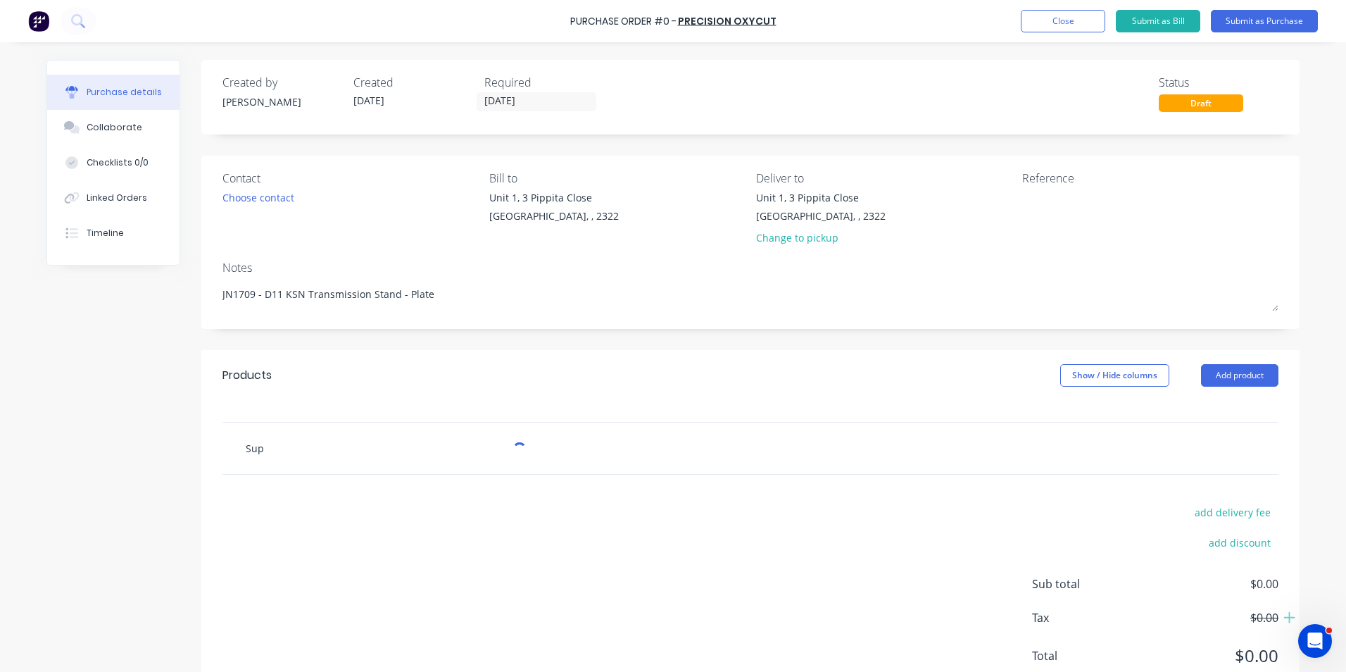
type textarea "x"
type input "Supp"
type textarea "x"
type input "Suppl"
type textarea "x"
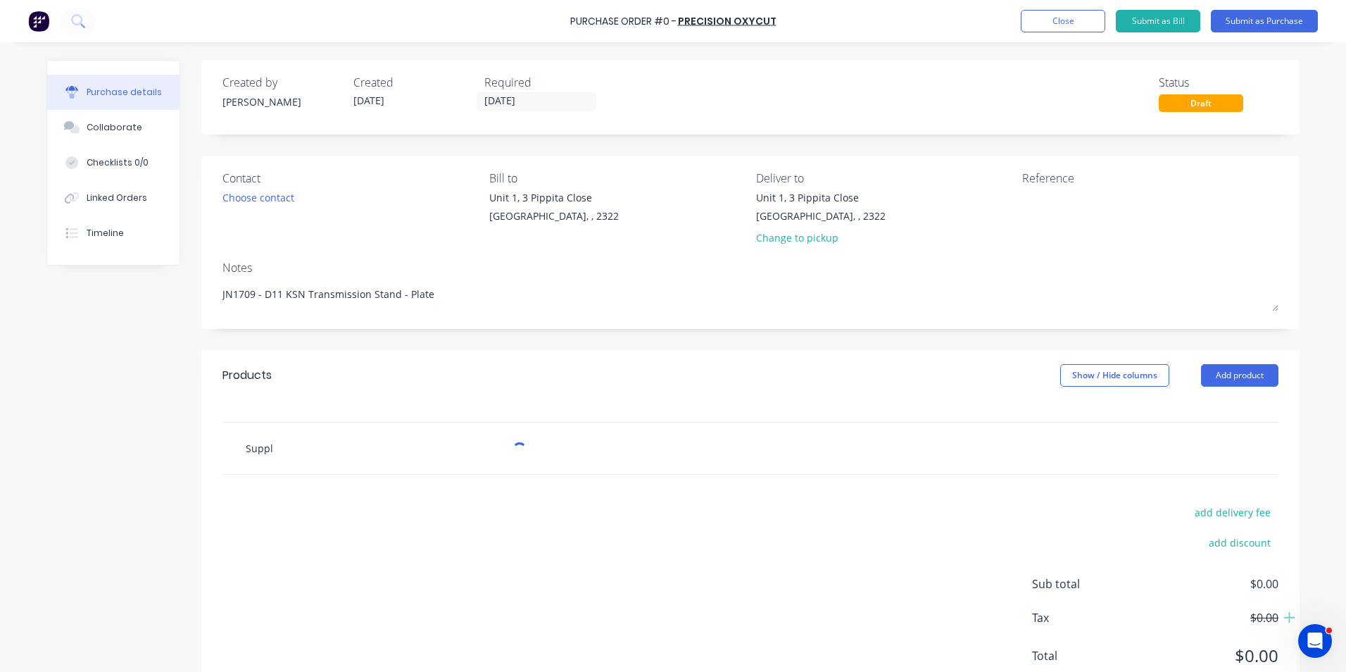
type input "Supply"
type textarea "x"
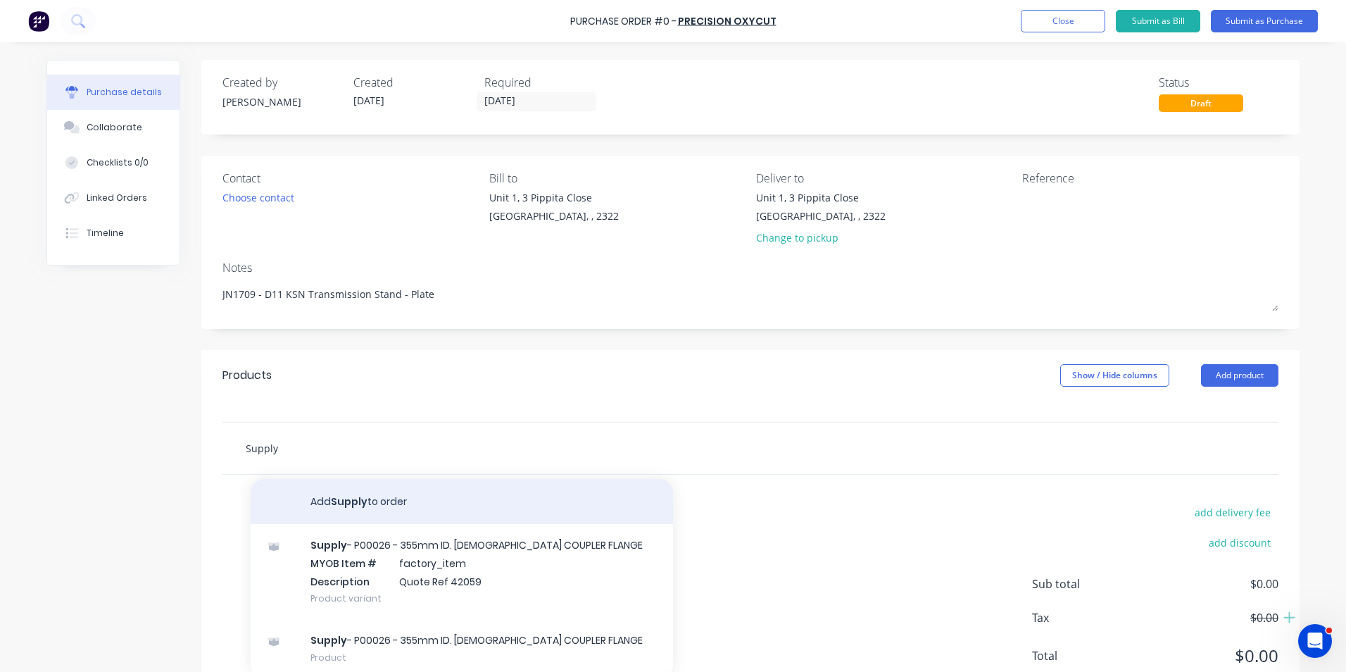
type input "Supply"
click at [369, 498] on button "Add Supply to order" at bounding box center [462, 501] width 422 height 45
type textarea "x"
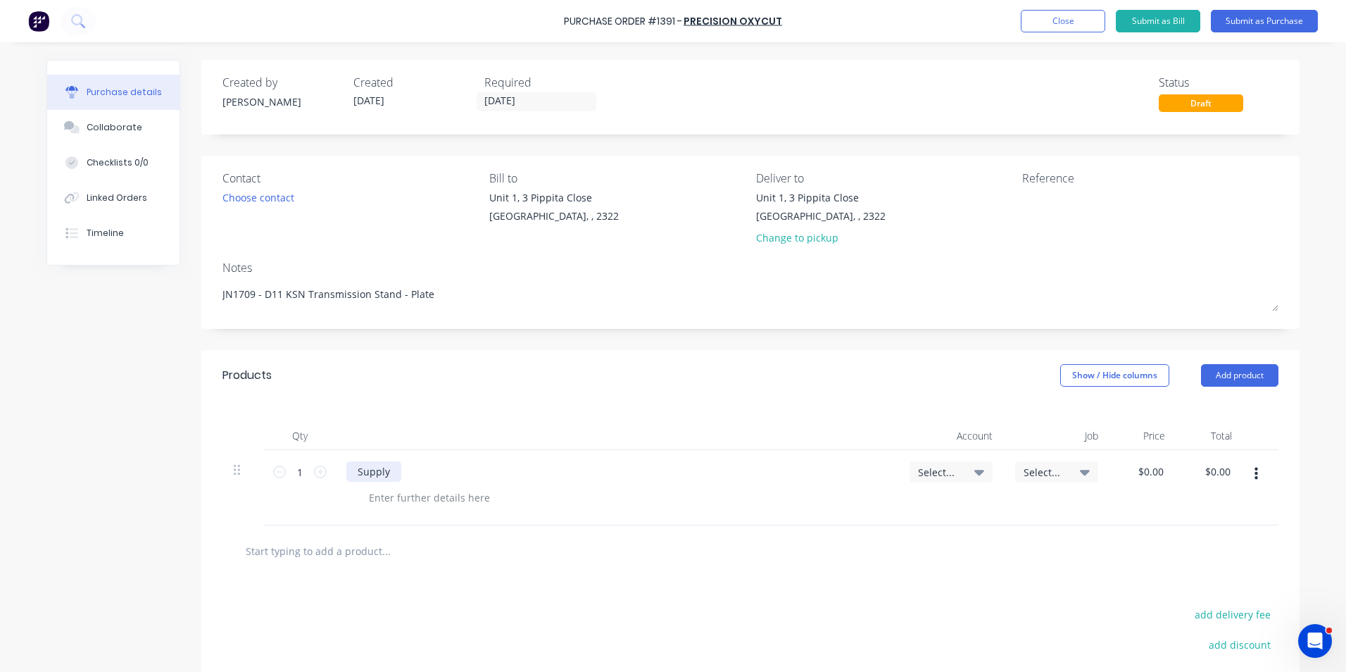
click at [385, 475] on div "Supply" at bounding box center [373, 471] width 55 height 20
type textarea "x"
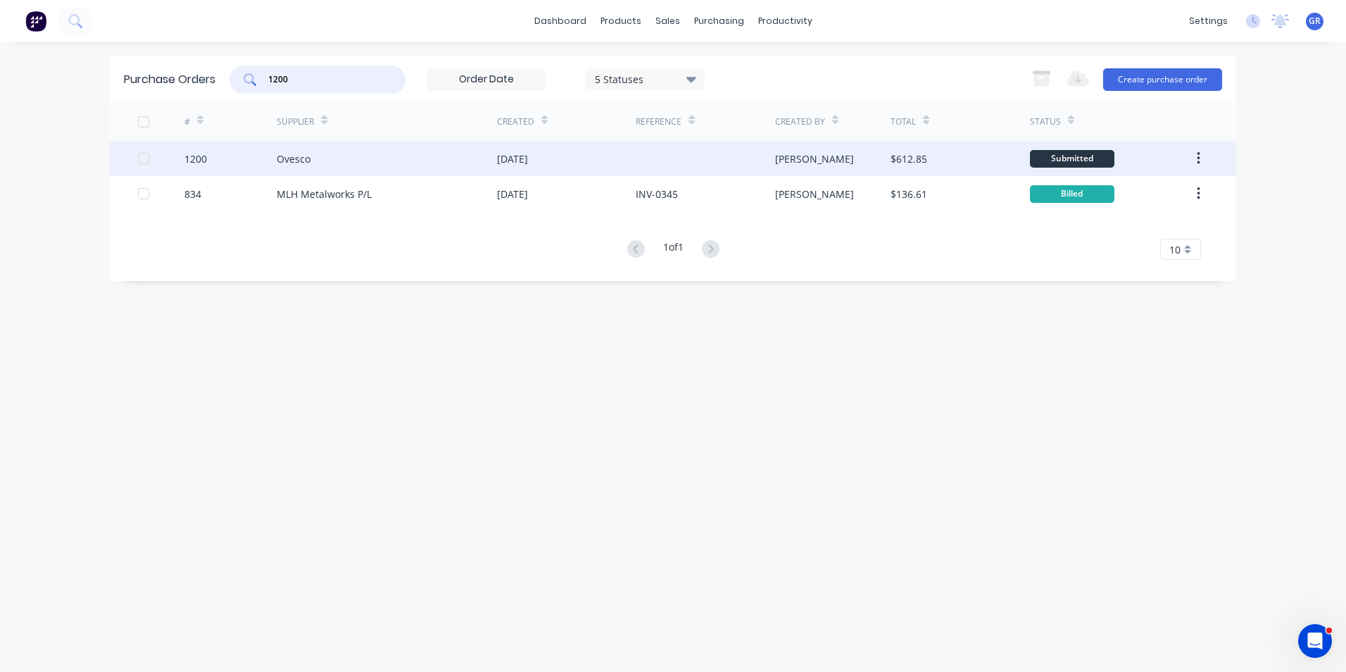
type input "1200"
click at [194, 160] on div "1200" at bounding box center [195, 158] width 23 height 15
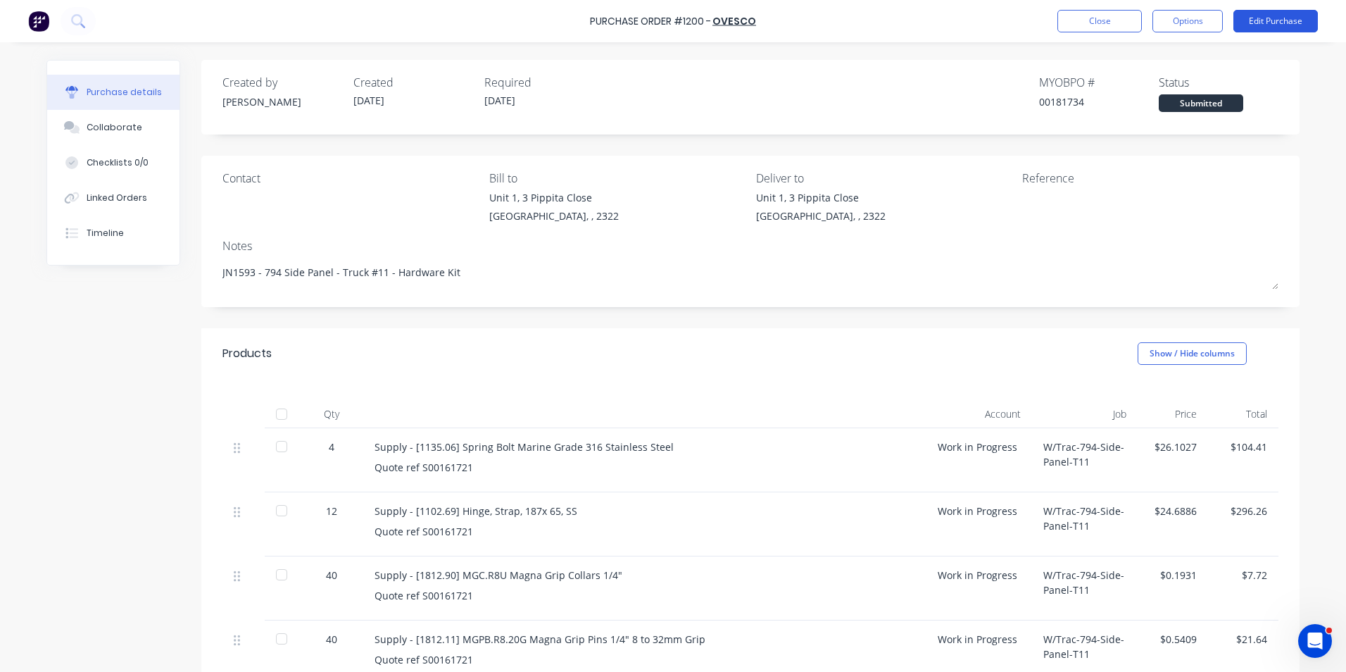
click at [1272, 18] on button "Edit Purchase" at bounding box center [1275, 21] width 84 height 23
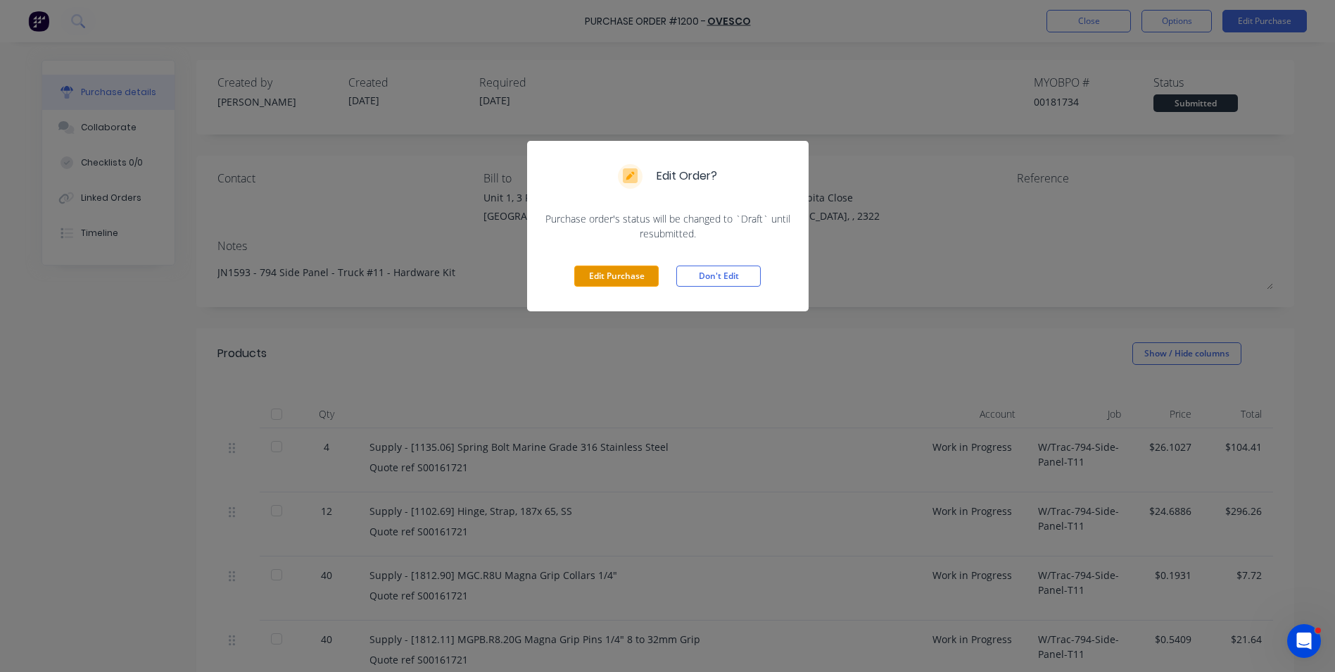
click at [600, 276] on button "Edit Purchase" at bounding box center [616, 275] width 84 height 21
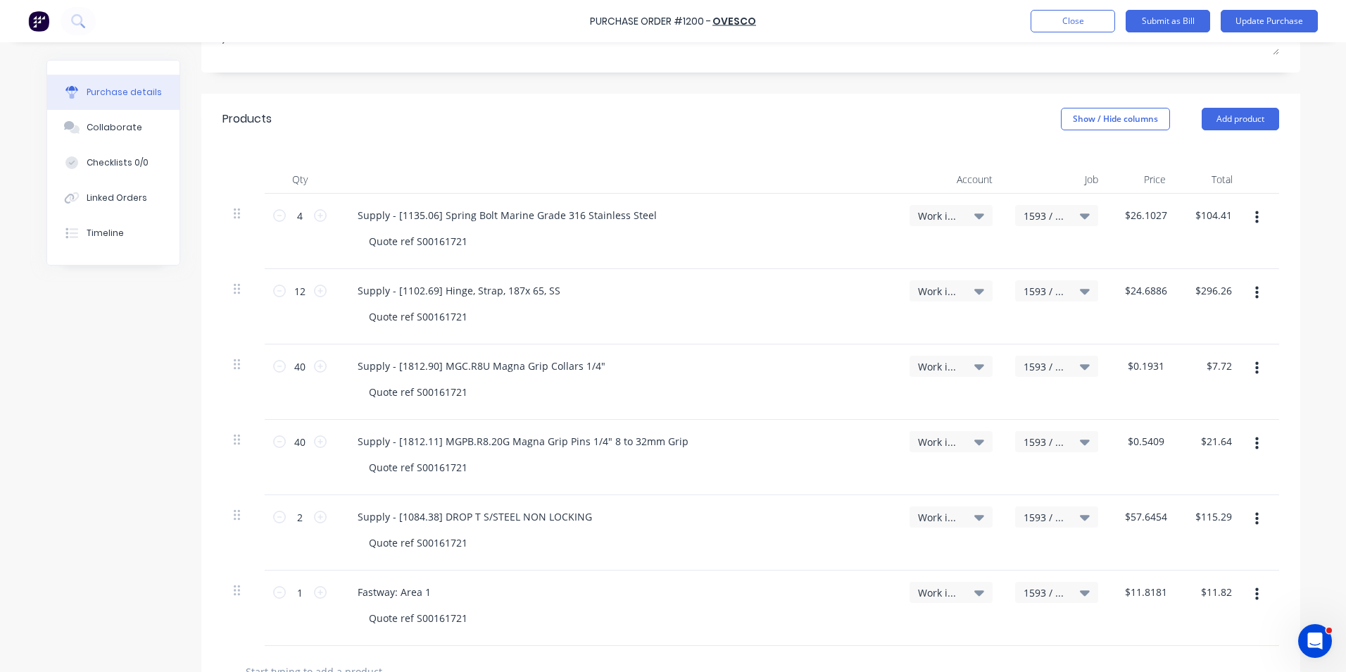
scroll to position [282, 0]
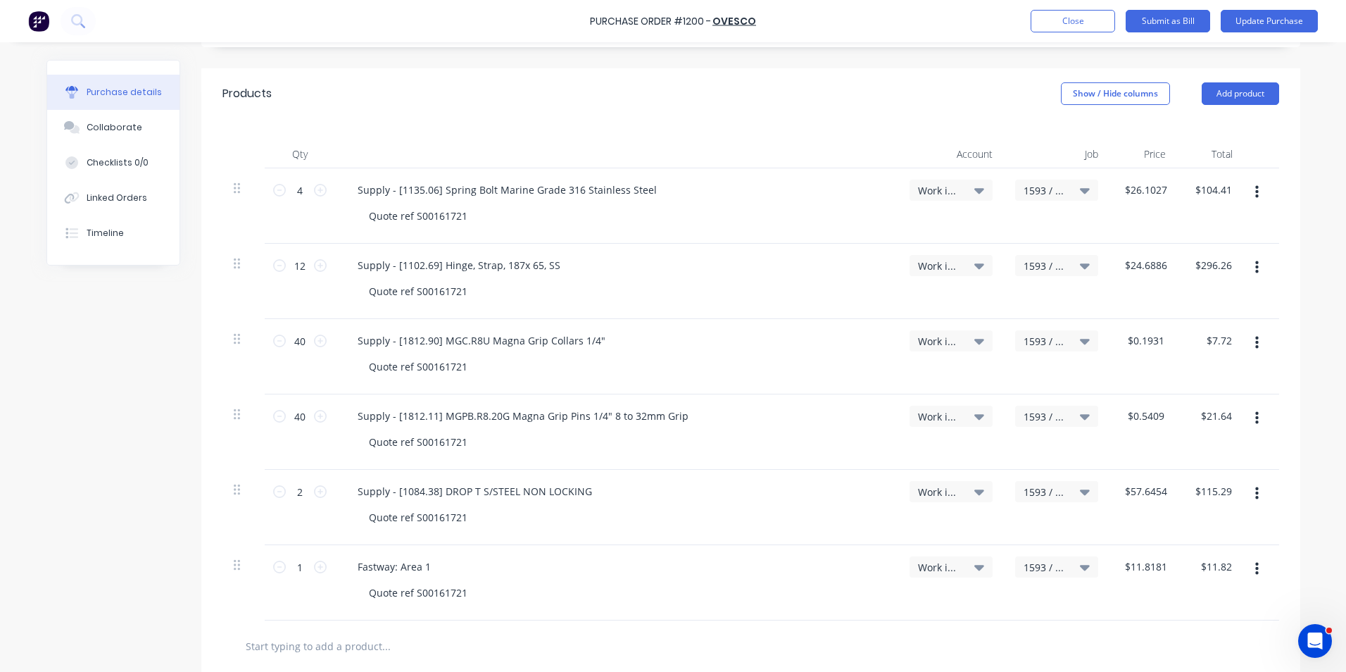
click at [1255, 266] on icon "button" at bounding box center [1257, 267] width 4 height 15
click at [1173, 387] on button "Delete" at bounding box center [1214, 389] width 120 height 28
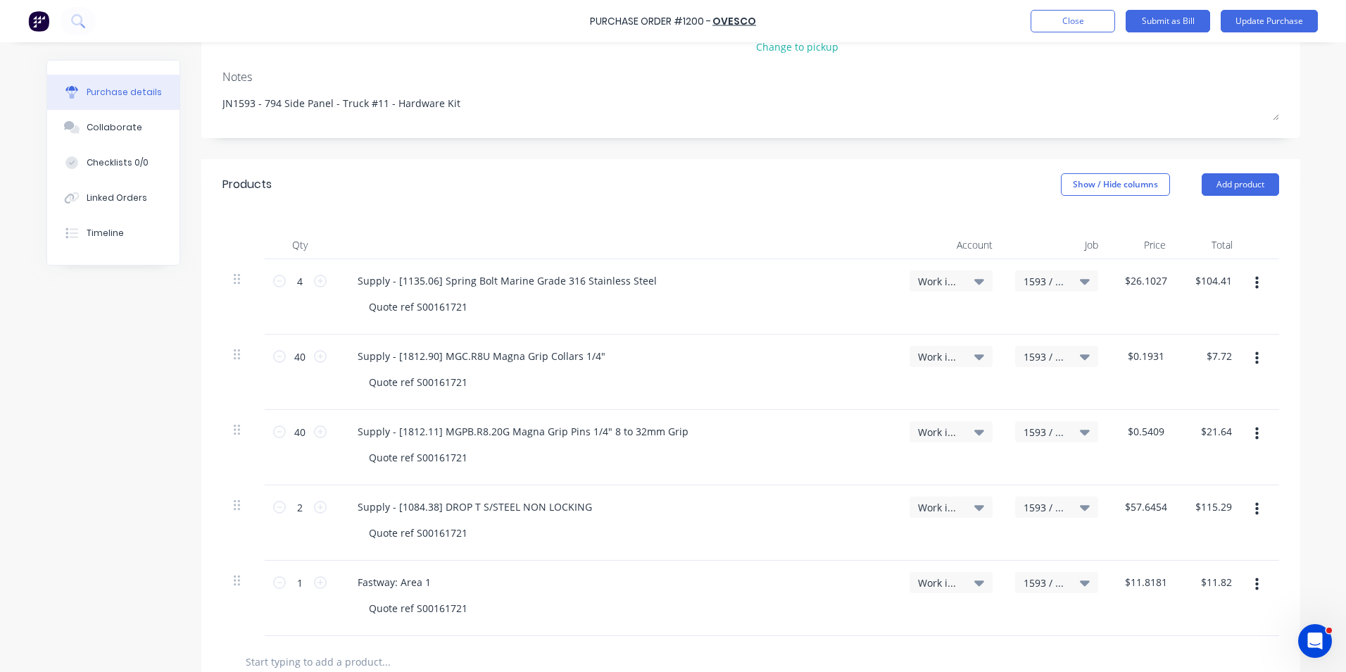
scroll to position [30, 0]
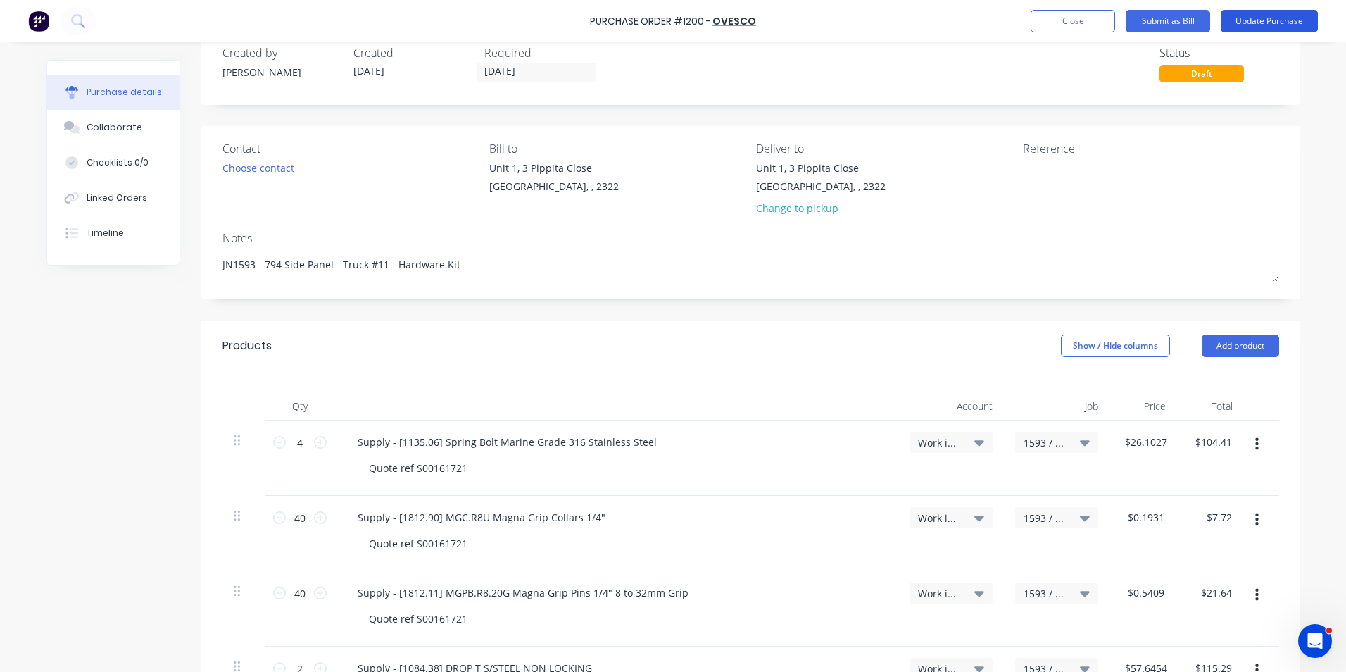
click at [1288, 19] on button "Update Purchase" at bounding box center [1269, 21] width 97 height 23
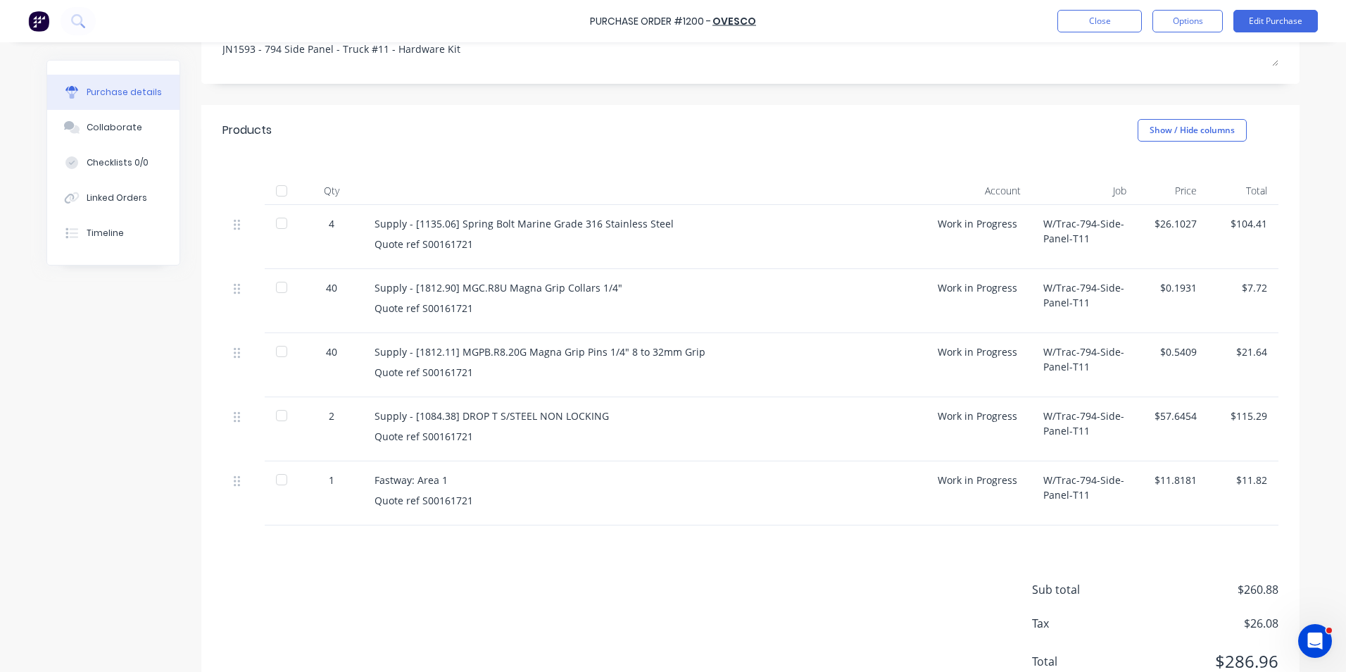
scroll to position [0, 0]
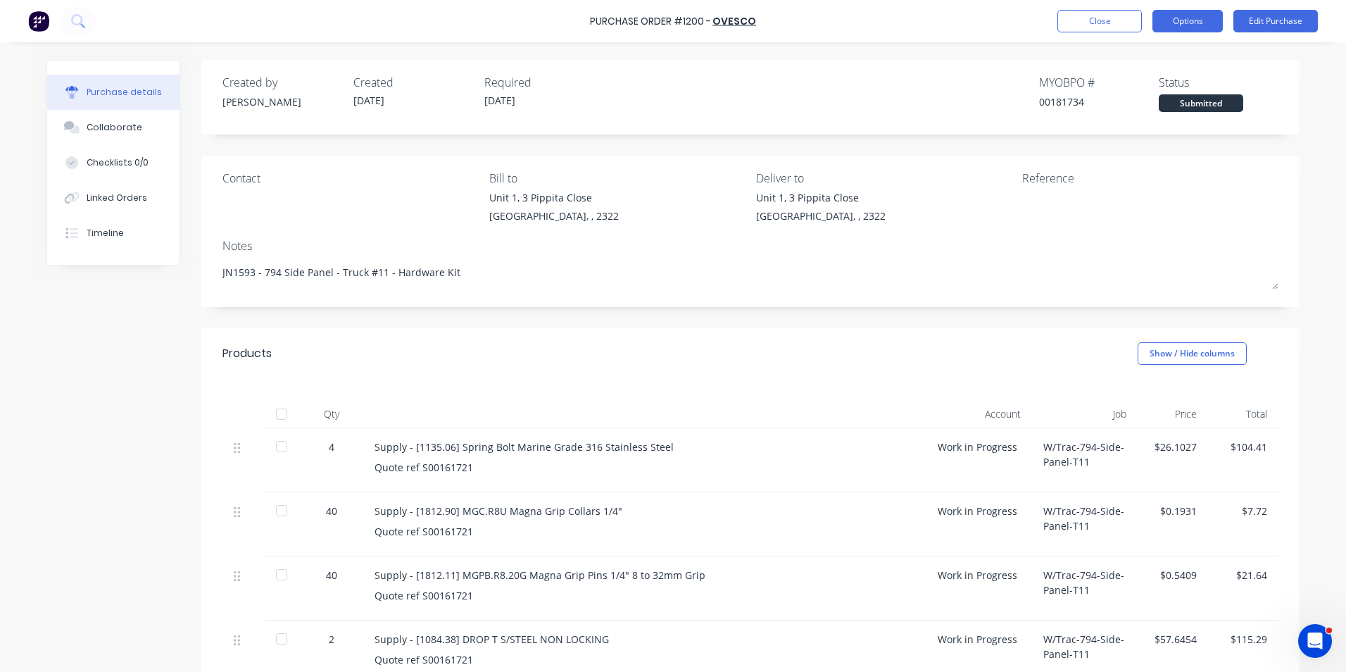
click at [1189, 21] on button "Options" at bounding box center [1187, 21] width 70 height 23
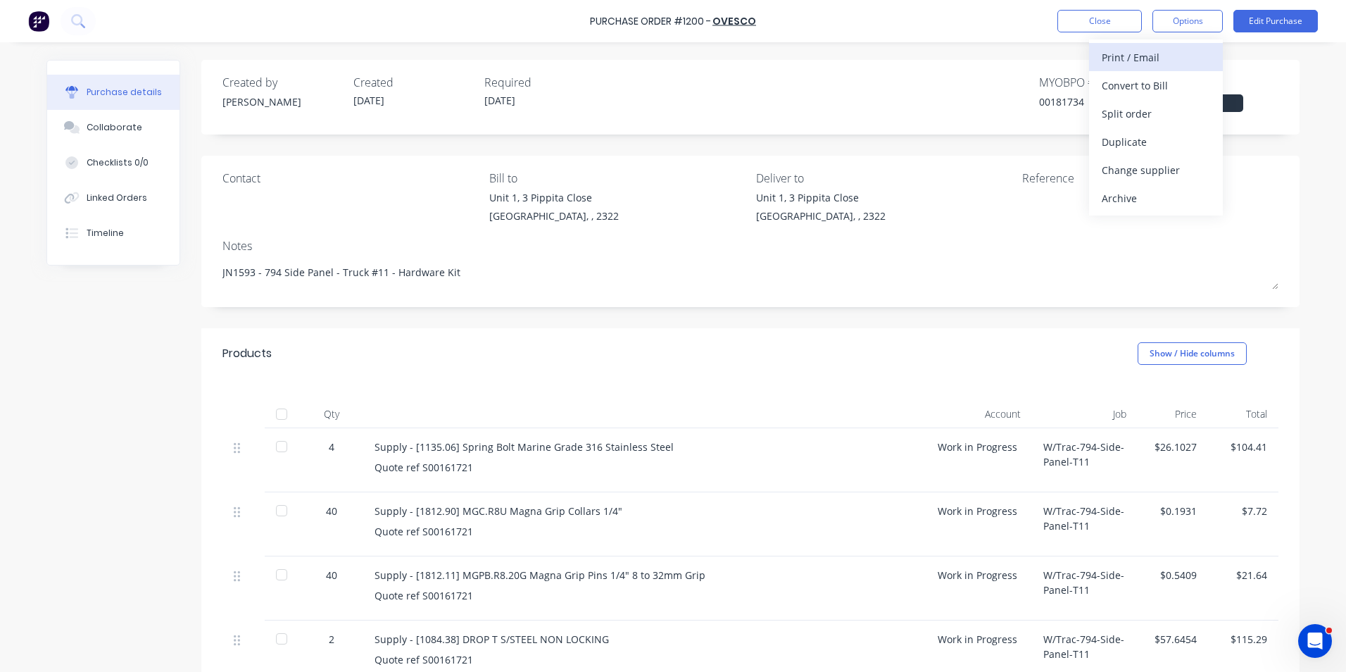
click at [1139, 59] on div "Print / Email" at bounding box center [1156, 57] width 108 height 20
click at [1120, 87] on div "With pricing" at bounding box center [1156, 85] width 108 height 20
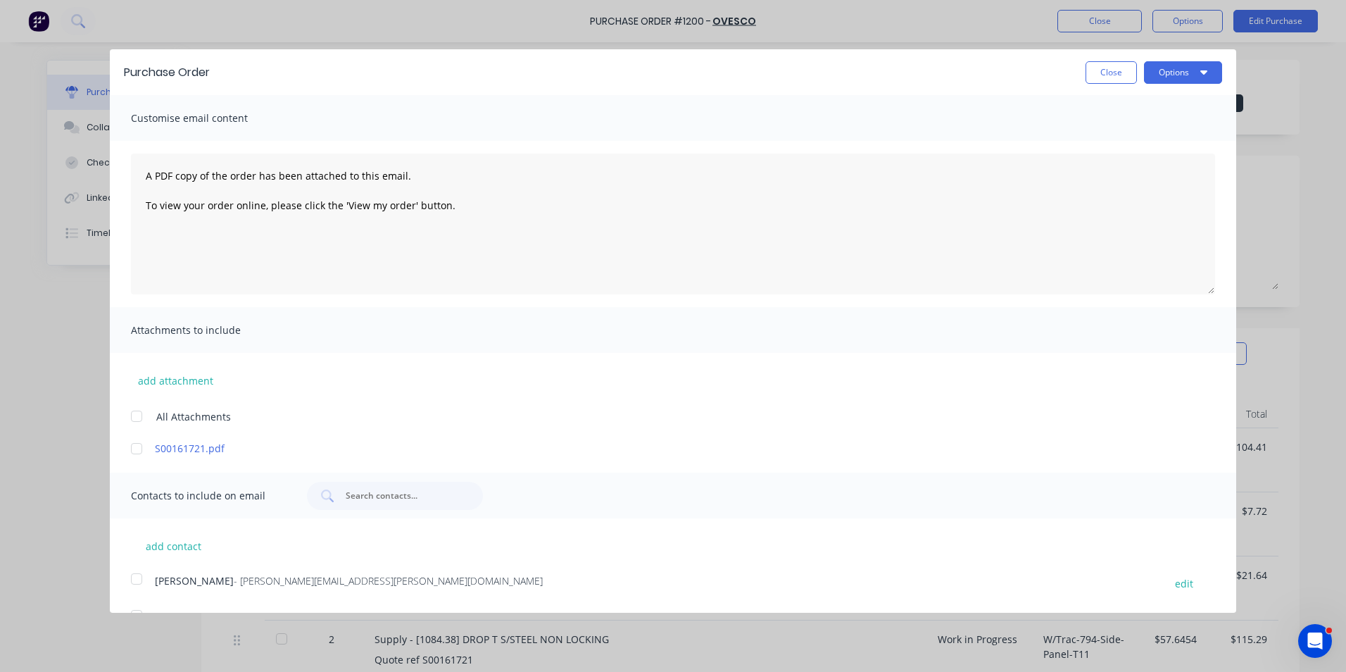
click at [136, 578] on div at bounding box center [136, 579] width 28 height 28
click at [1159, 74] on button "Options" at bounding box center [1183, 72] width 78 height 23
click at [1107, 135] on div "Email" at bounding box center [1155, 136] width 108 height 20
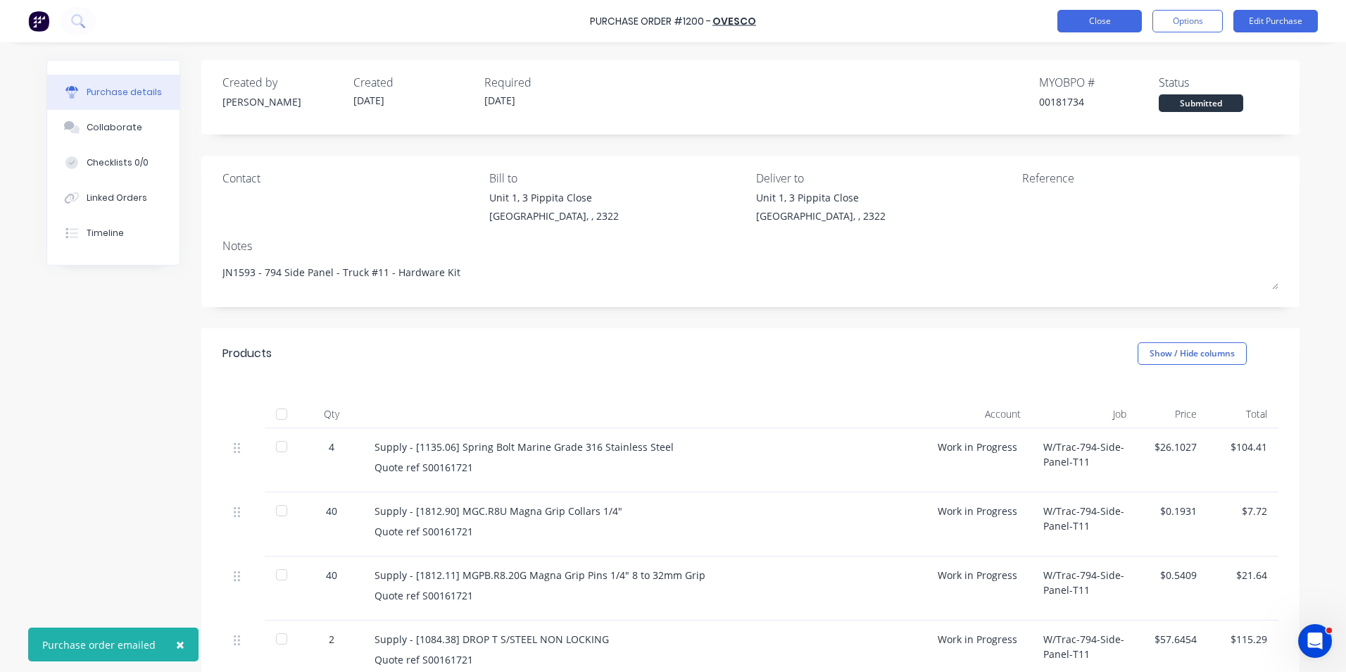
click at [1088, 24] on button "Close" at bounding box center [1099, 21] width 84 height 23
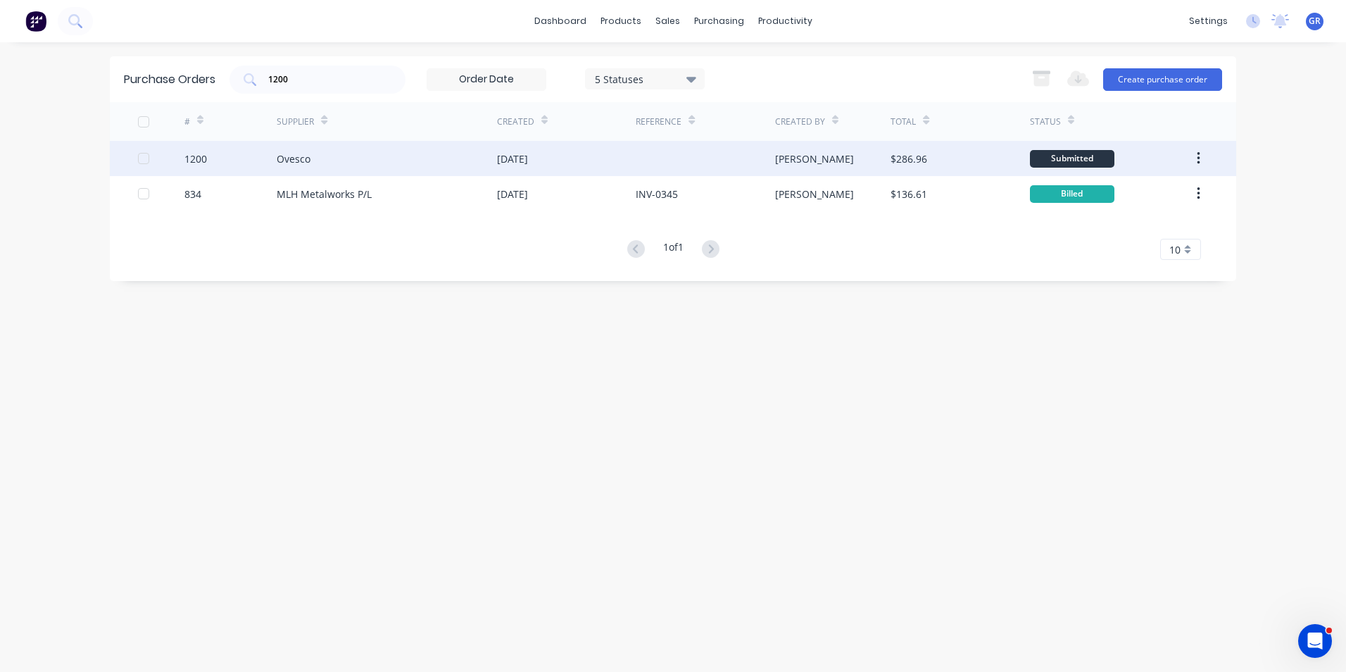
click at [202, 156] on div "1200" at bounding box center [195, 158] width 23 height 15
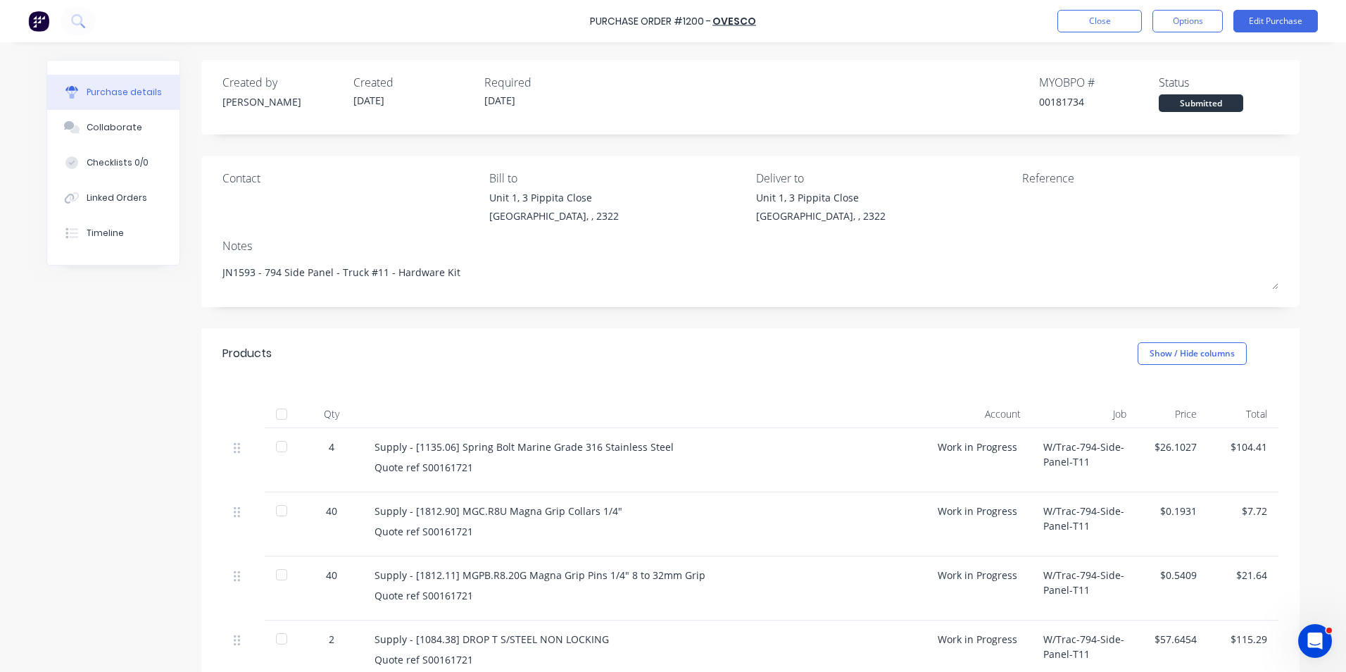
type textarea "x"
click at [1101, 20] on button "Close" at bounding box center [1099, 21] width 84 height 23
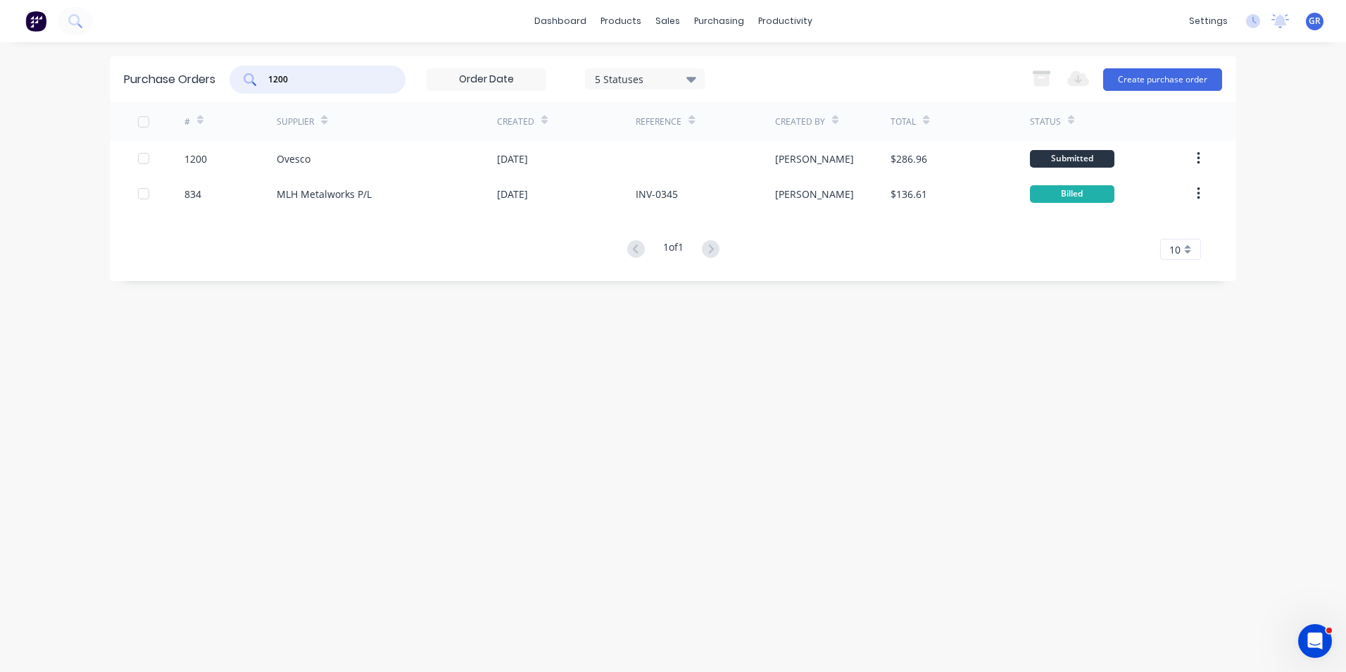
drag, startPoint x: 296, startPoint y: 79, endPoint x: 257, endPoint y: 78, distance: 39.4
click at [257, 78] on div "1200" at bounding box center [317, 79] width 176 height 28
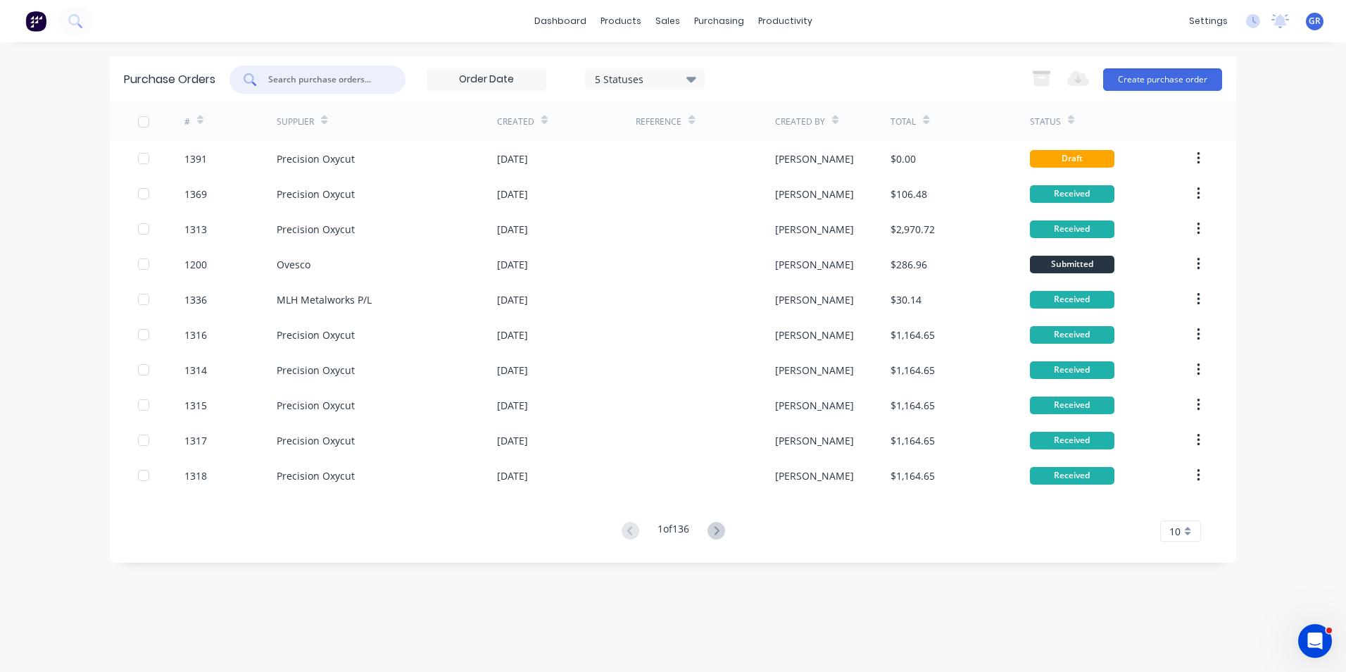
click at [199, 115] on icon at bounding box center [200, 120] width 6 height 11
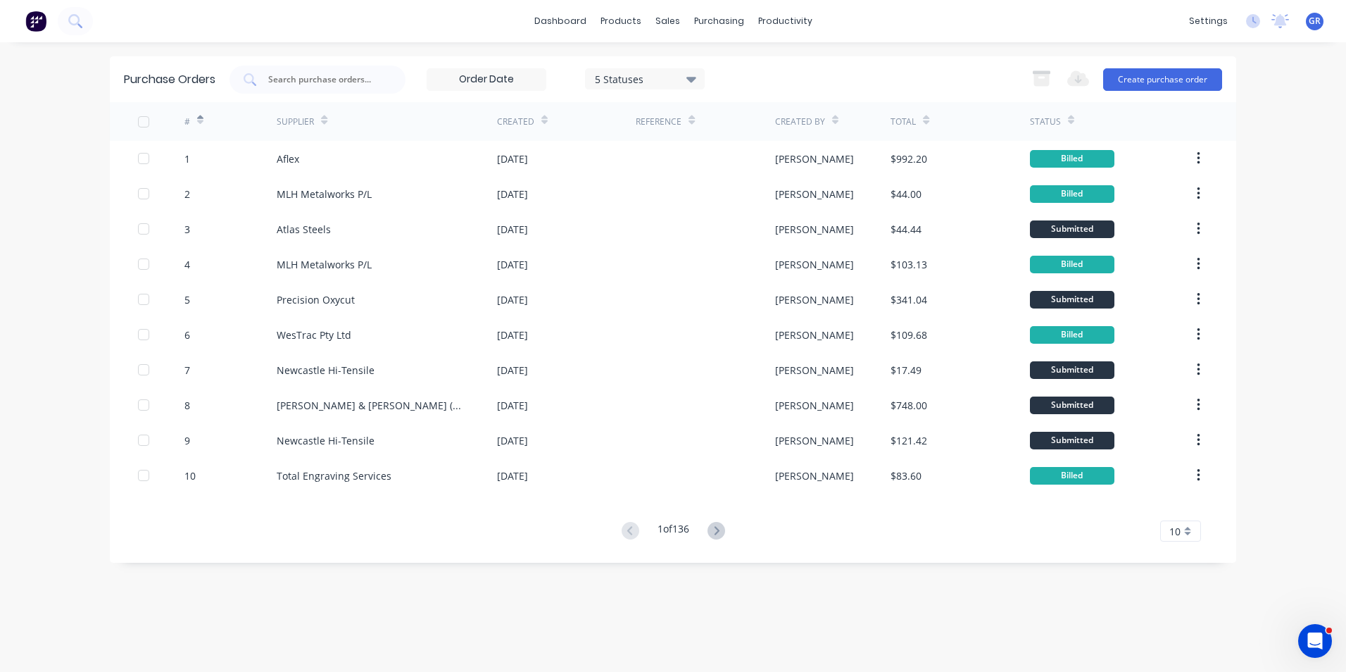
click at [200, 117] on icon at bounding box center [200, 120] width 6 height 11
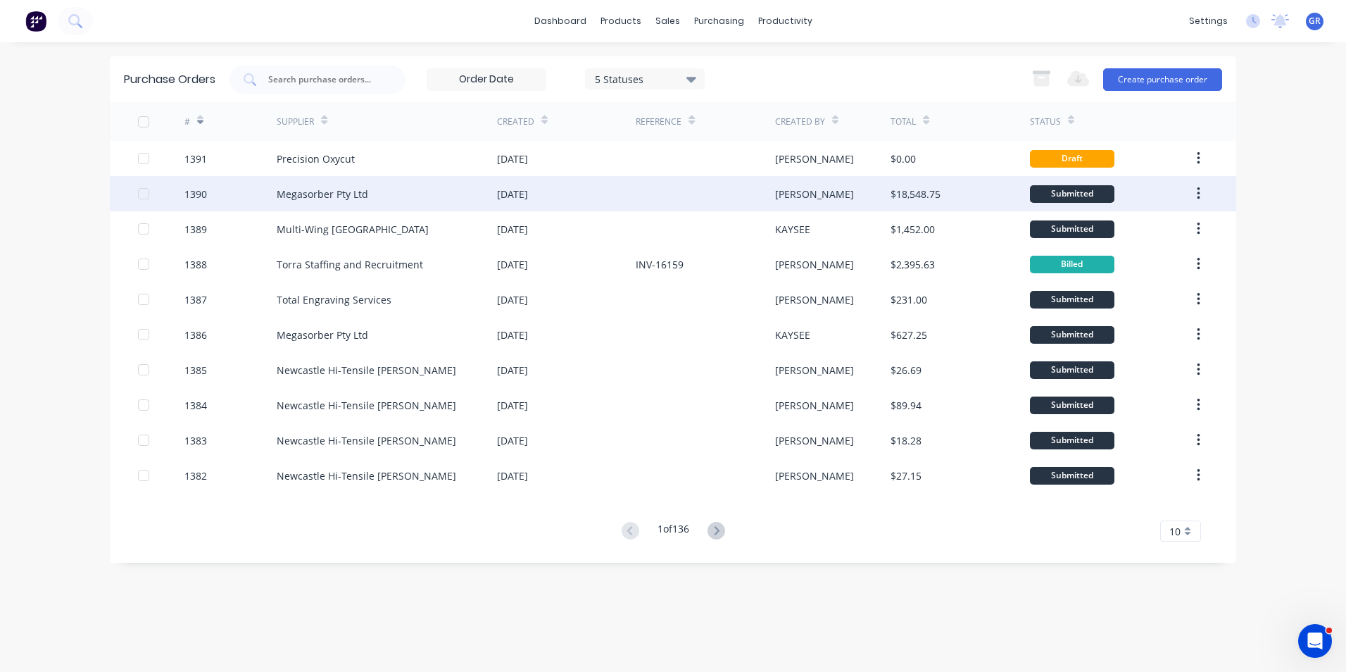
click at [208, 195] on div "1390" at bounding box center [230, 193] width 93 height 35
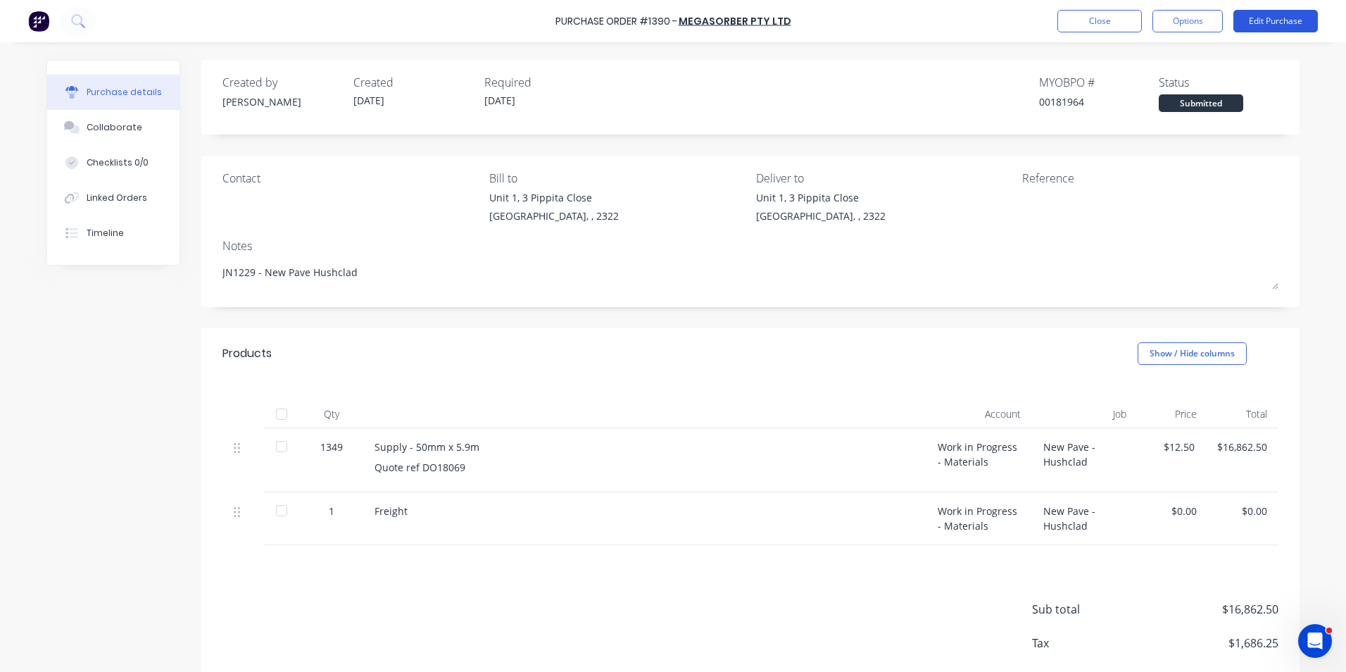
click at [1267, 21] on button "Edit Purchase" at bounding box center [1275, 21] width 84 height 23
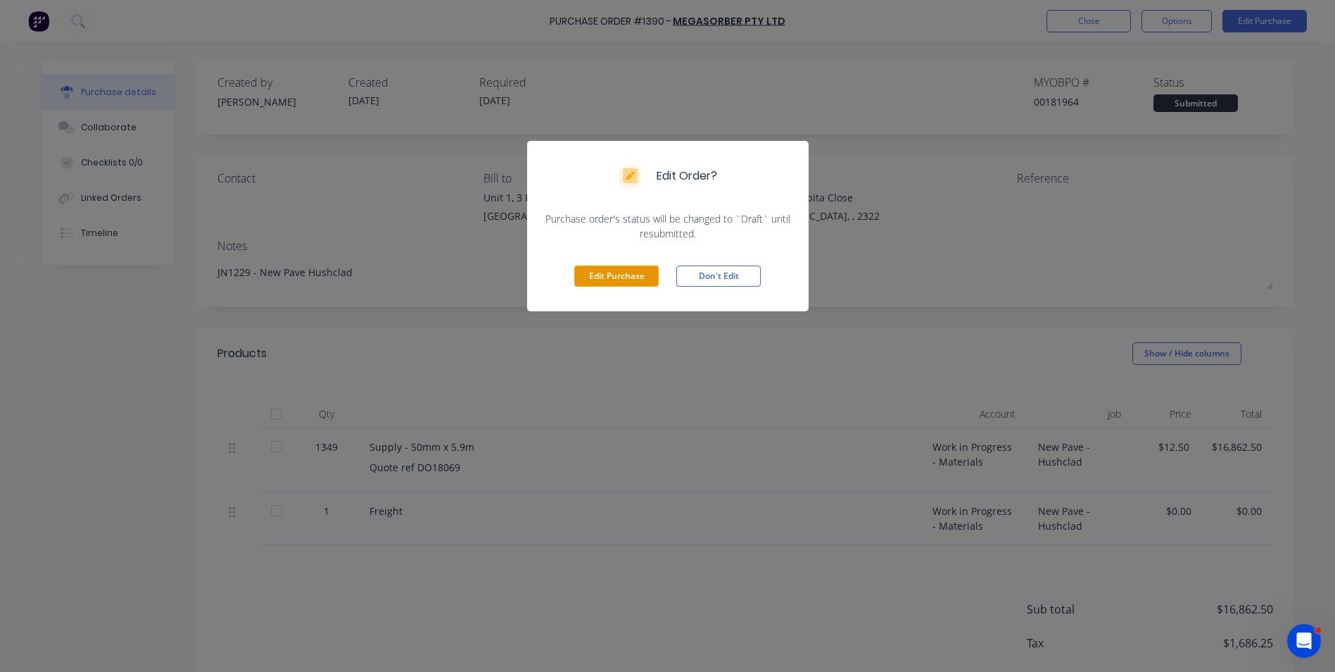
click at [624, 277] on button "Edit Purchase" at bounding box center [616, 275] width 84 height 21
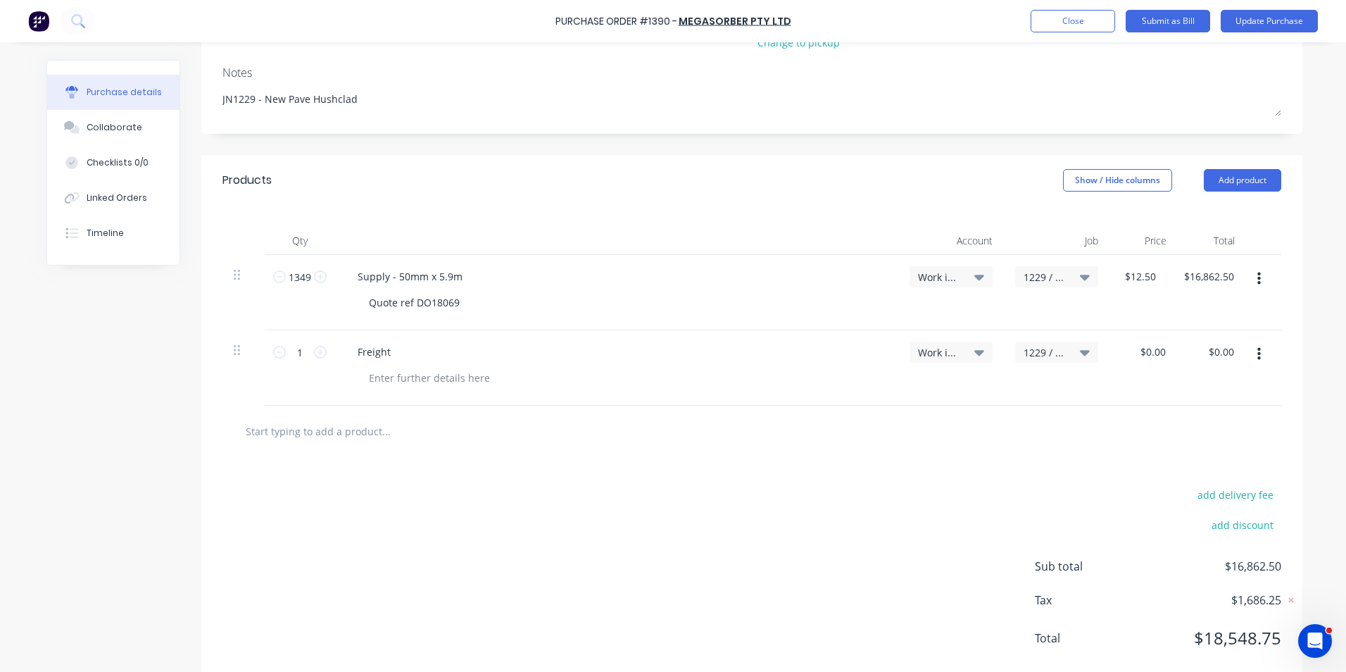
scroll to position [211, 0]
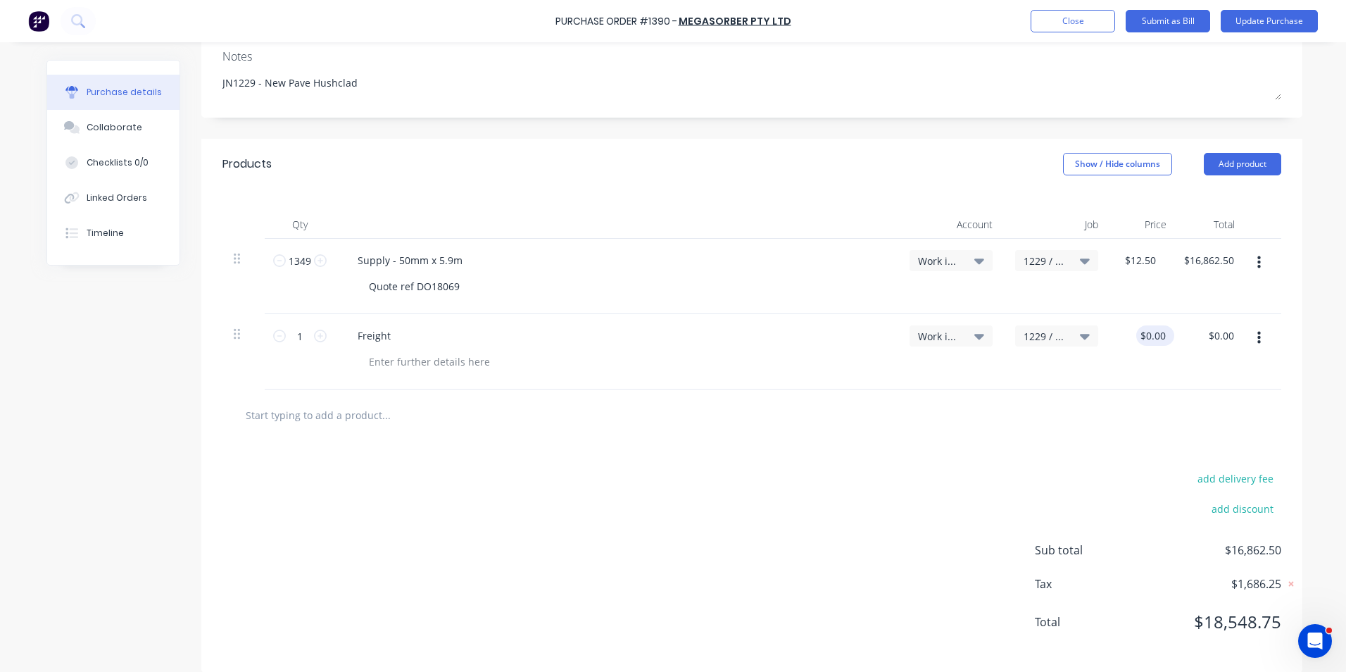
type textarea "x"
type input "0.0000"
click at [1148, 336] on input "0.0000" at bounding box center [1150, 335] width 38 height 20
type textarea "x"
click at [1148, 336] on input "0.0000" at bounding box center [1150, 335] width 38 height 20
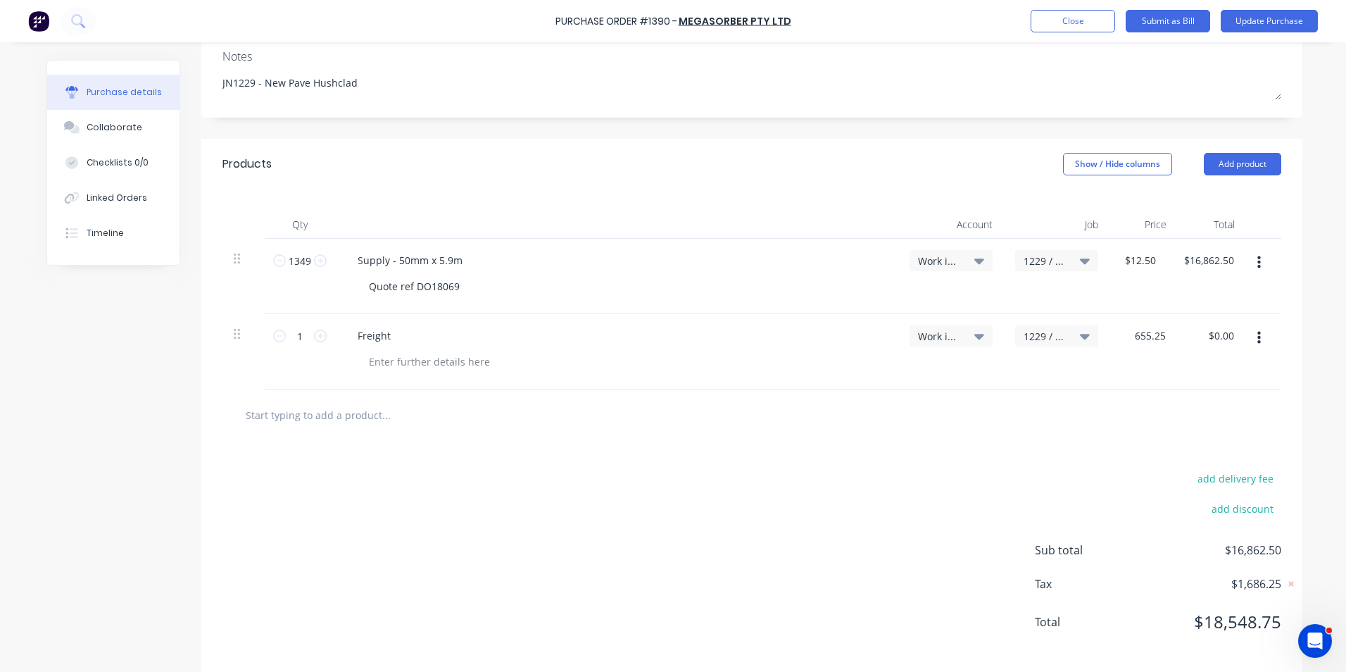
type input "655.25"
type textarea "x"
type input "$655.25"
click at [1083, 385] on div "1229 / New Pave - [GEOGRAPHIC_DATA]" at bounding box center [1057, 351] width 106 height 75
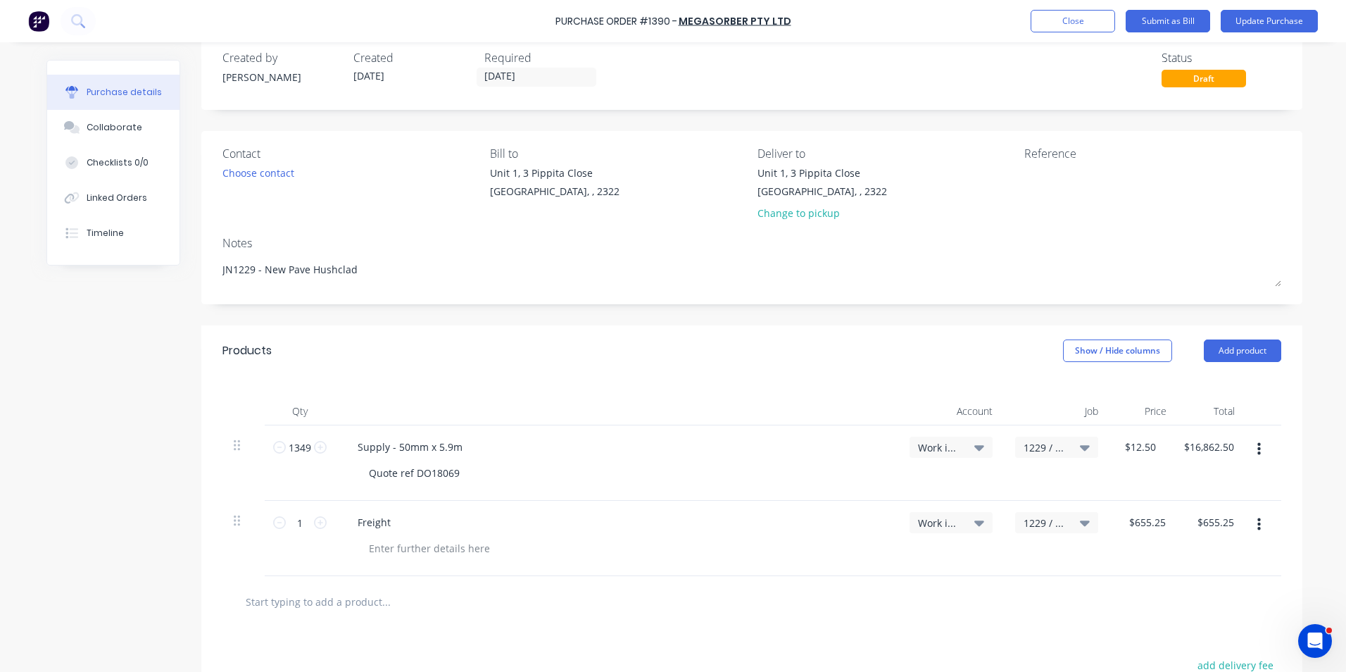
scroll to position [0, 0]
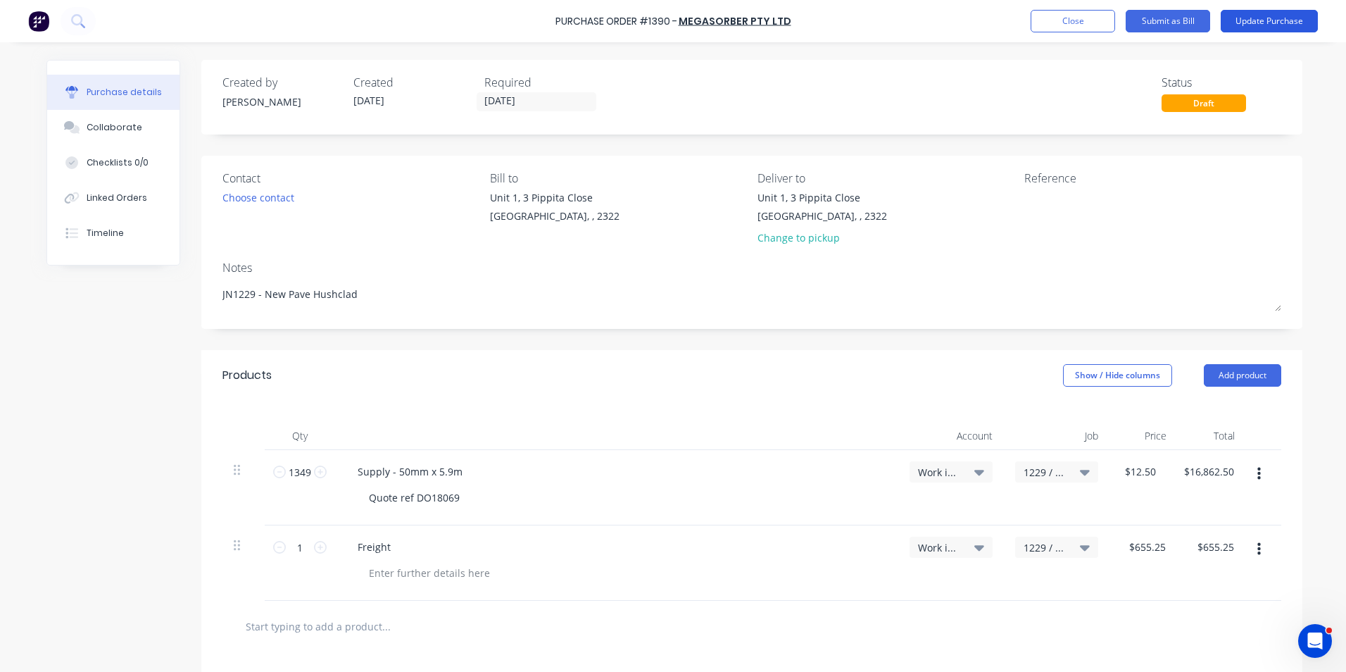
click at [1257, 16] on button "Update Purchase" at bounding box center [1269, 21] width 97 height 23
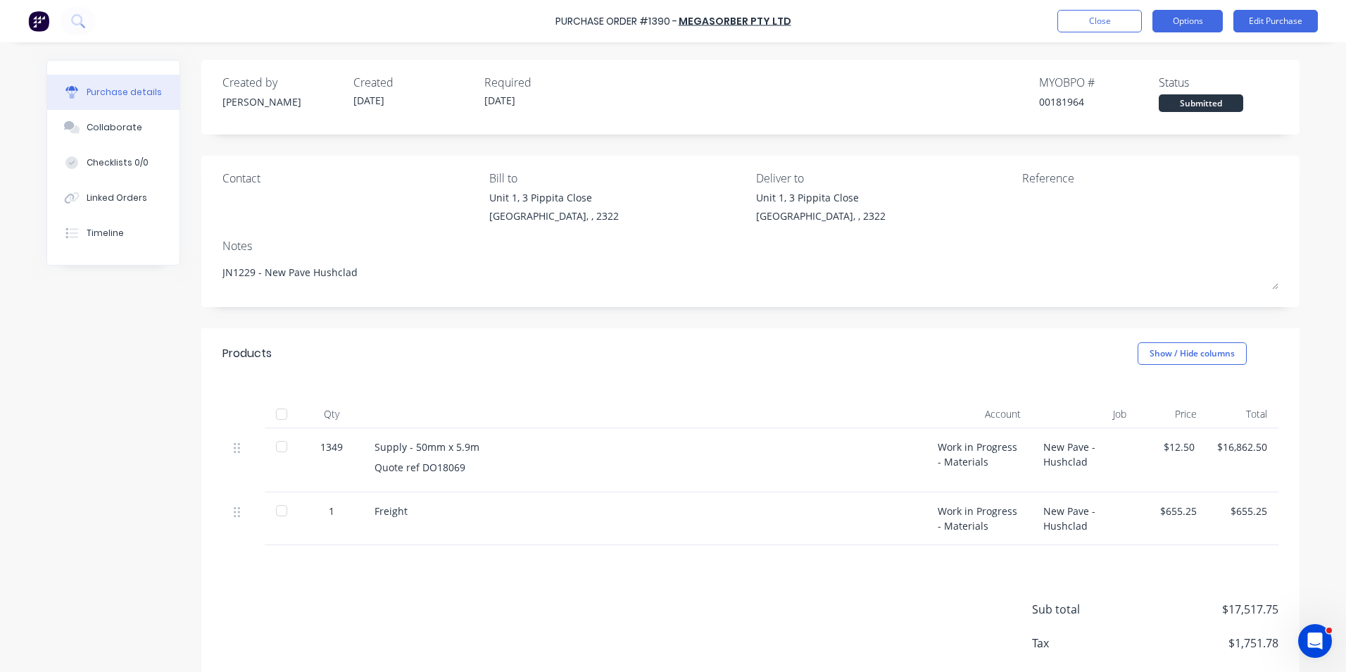
click at [1191, 18] on button "Options" at bounding box center [1187, 21] width 70 height 23
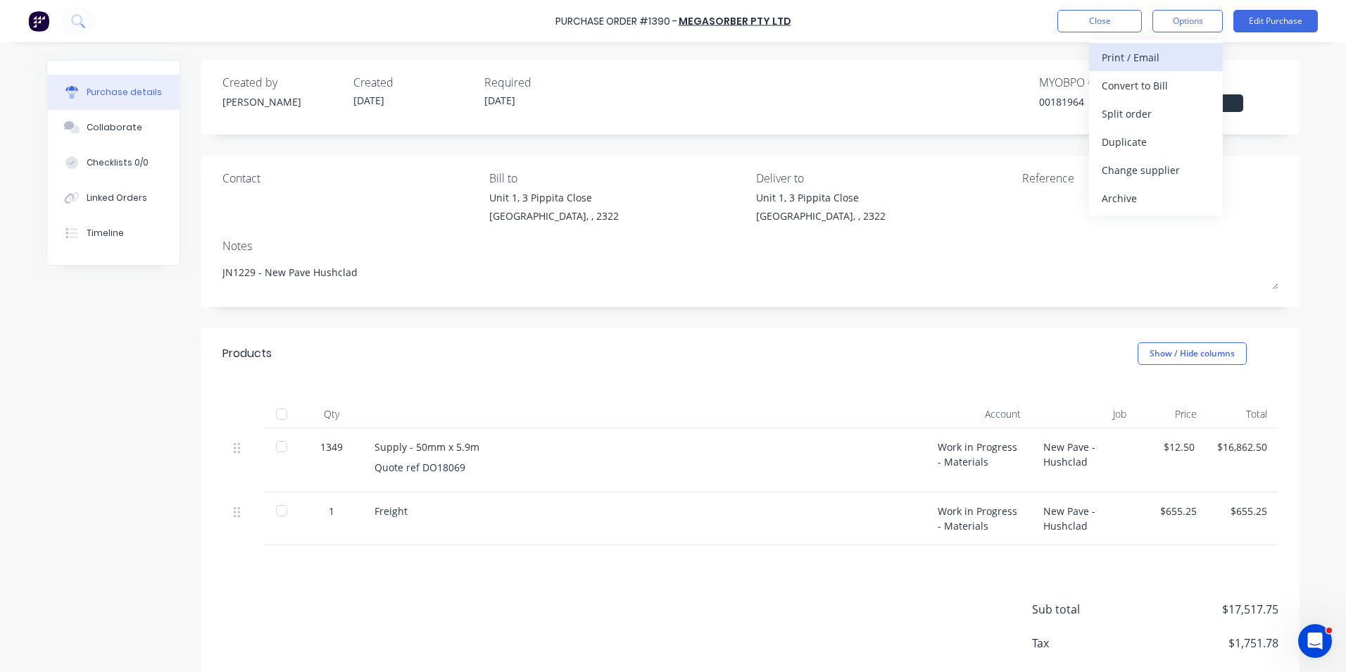
click at [1141, 54] on div "Print / Email" at bounding box center [1156, 57] width 108 height 20
click at [1138, 86] on div "With pricing" at bounding box center [1156, 85] width 108 height 20
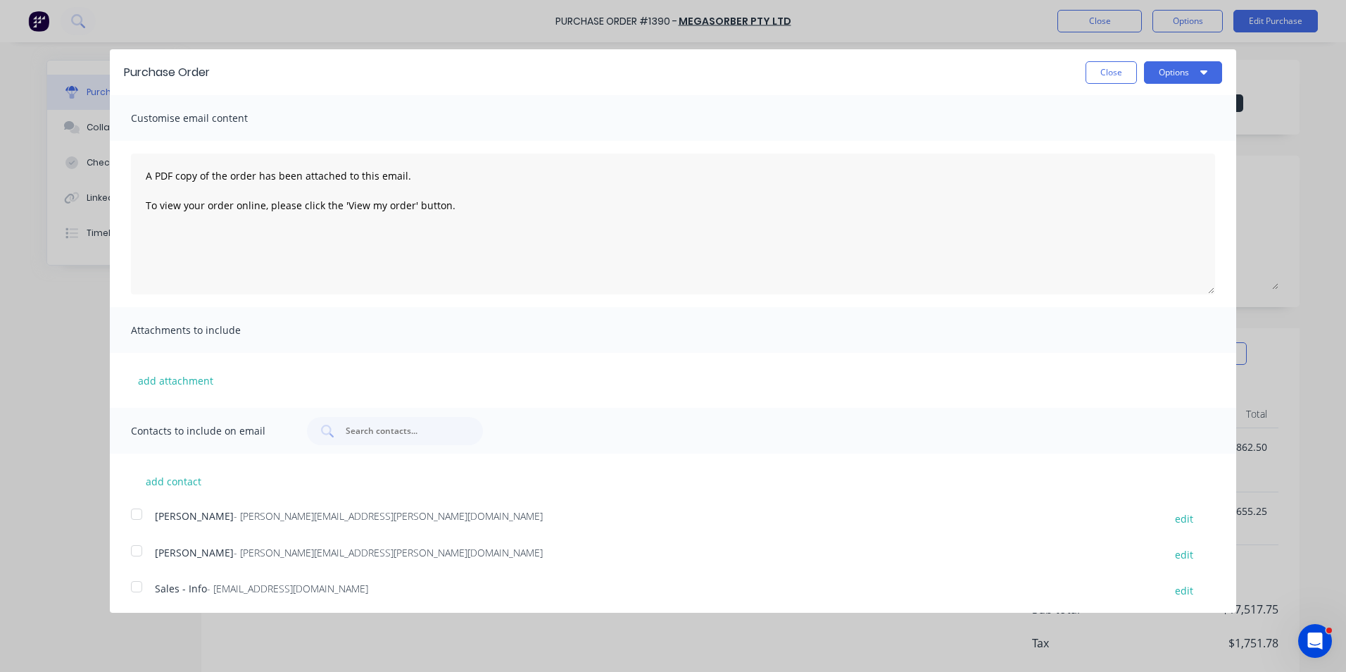
click at [140, 515] on div at bounding box center [136, 514] width 28 height 28
click at [1173, 72] on button "Options" at bounding box center [1183, 72] width 78 height 23
click at [1101, 139] on div "Email" at bounding box center [1155, 136] width 108 height 20
type textarea "x"
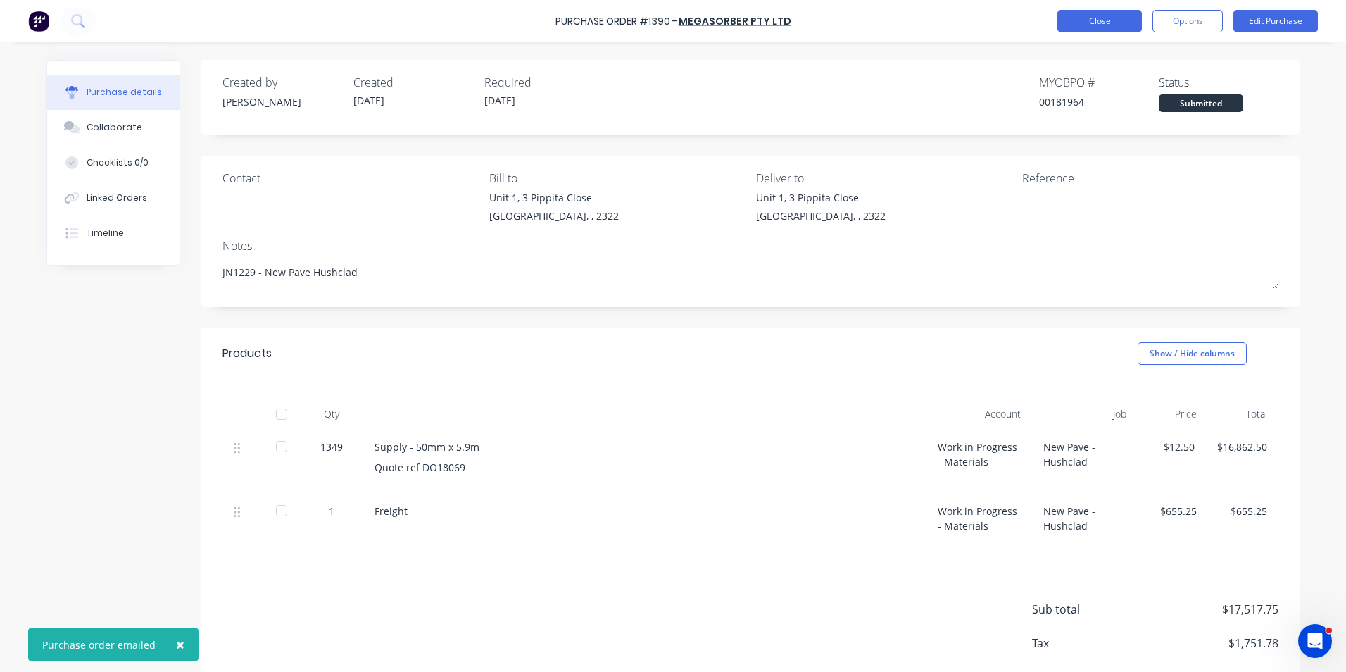
click at [1105, 23] on button "Close" at bounding box center [1099, 21] width 84 height 23
